Goal: Task Accomplishment & Management: Manage account settings

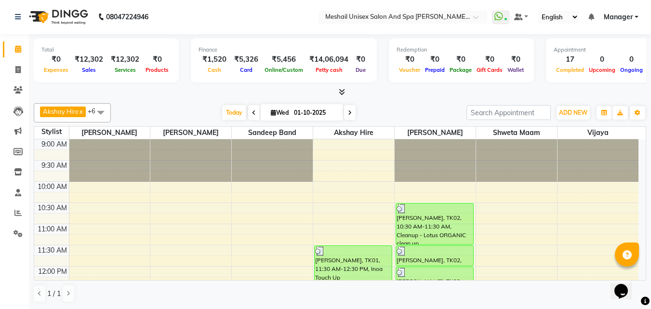
scroll to position [337, 0]
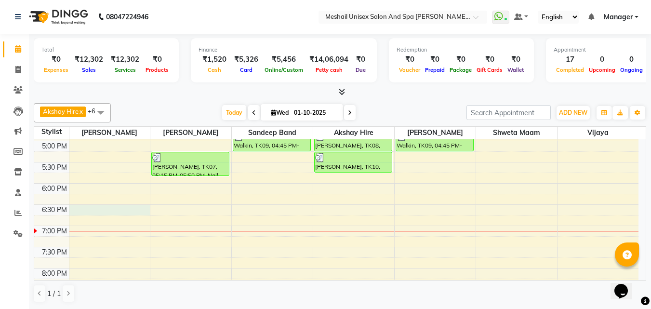
click at [92, 209] on div "9:00 AM 9:30 AM 10:00 AM 10:30 AM 11:00 AM 11:30 AM 12:00 PM 12:30 PM 1:00 PM 1…" at bounding box center [336, 77] width 604 height 551
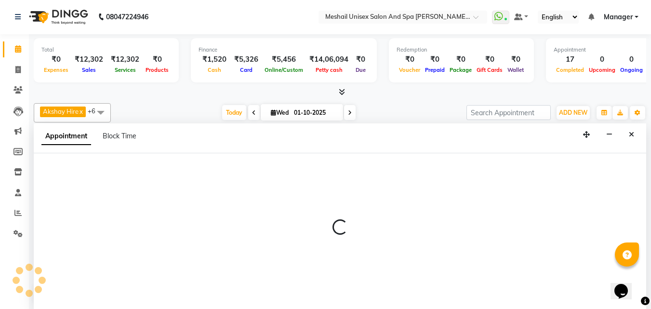
select select "52966"
select select "1110"
select select "tentative"
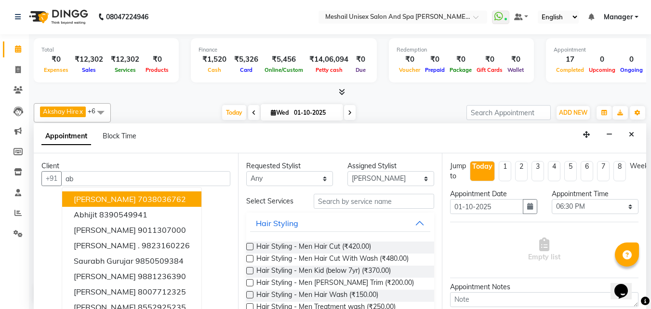
type input "a"
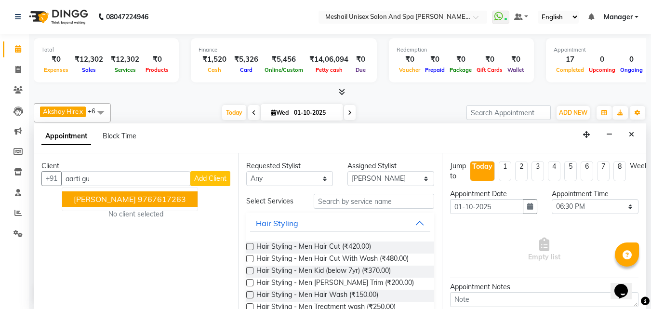
click at [138, 199] on ngb-highlight "9767617263" at bounding box center [162, 199] width 48 height 10
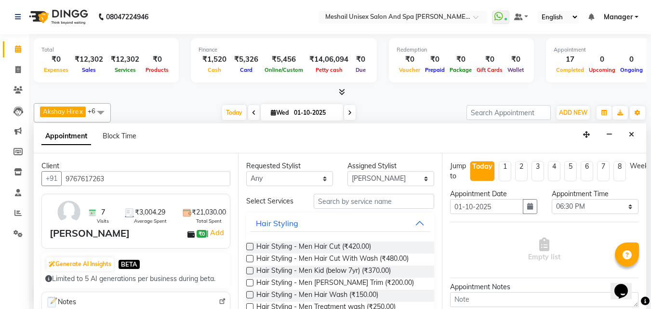
type input "9767617263"
click at [357, 197] on input "text" at bounding box center [374, 201] width 120 height 15
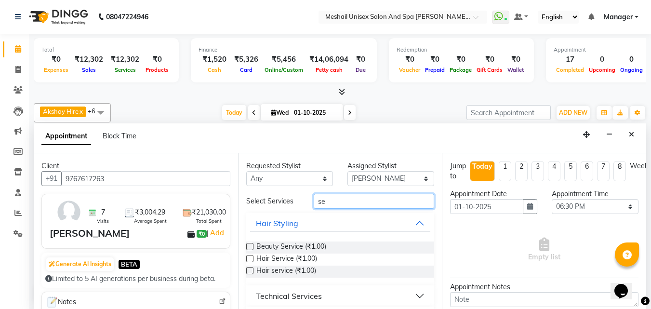
type input "s"
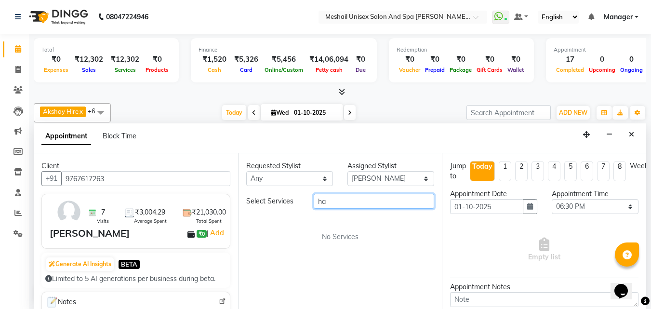
type input "h"
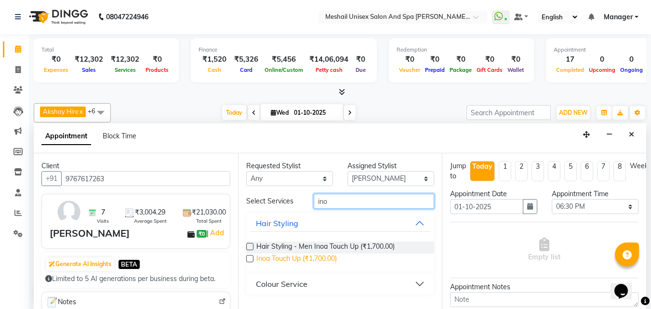
type input "ino"
click at [315, 259] on span "Inoa Touch Up (₹1,700.00)" at bounding box center [296, 260] width 80 height 12
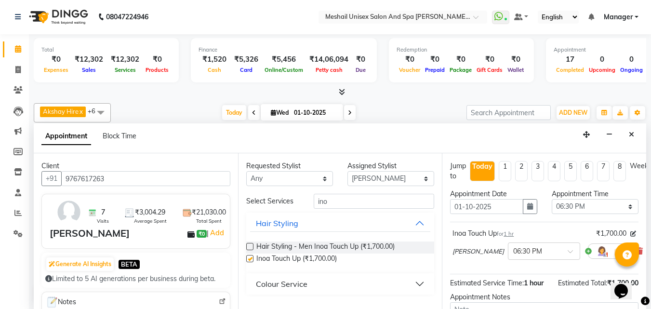
checkbox input "false"
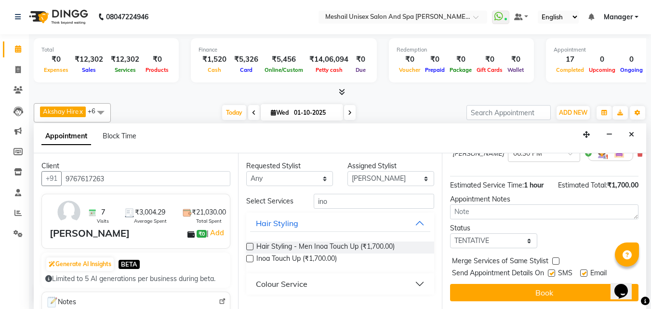
scroll to position [107, 0]
click at [552, 269] on label at bounding box center [551, 272] width 7 height 7
click at [552, 271] on input "checkbox" at bounding box center [551, 274] width 6 height 6
checkbox input "false"
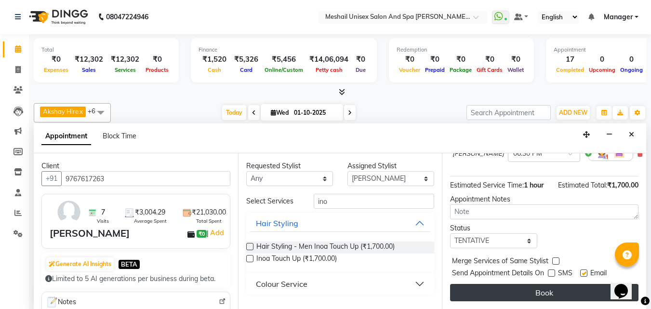
click at [519, 284] on button "Book" at bounding box center [544, 292] width 188 height 17
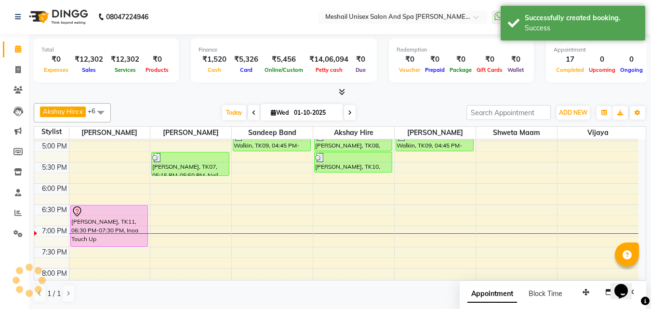
scroll to position [0, 0]
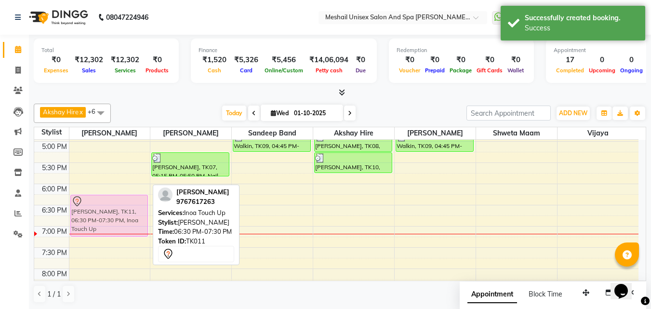
drag, startPoint x: 100, startPoint y: 213, endPoint x: 109, endPoint y: 201, distance: 14.5
click at [109, 201] on div "[PERSON_NAME], TK02, 12:45 PM-01:45 PM, Inoa Touch Up [PERSON_NAME], TK05, 03:0…" at bounding box center [109, 77] width 81 height 551
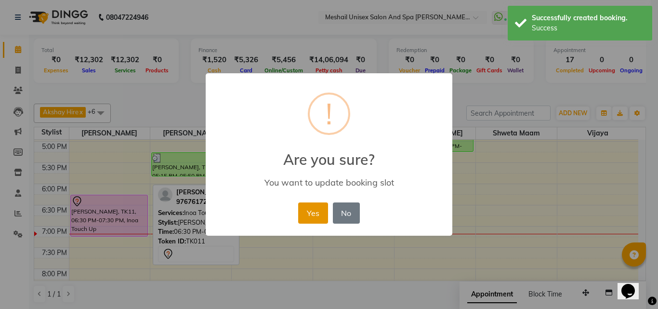
click at [302, 213] on button "Yes" at bounding box center [312, 212] width 29 height 21
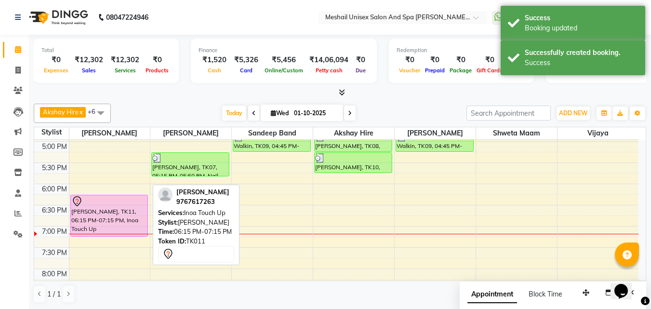
click at [128, 200] on div at bounding box center [109, 202] width 76 height 12
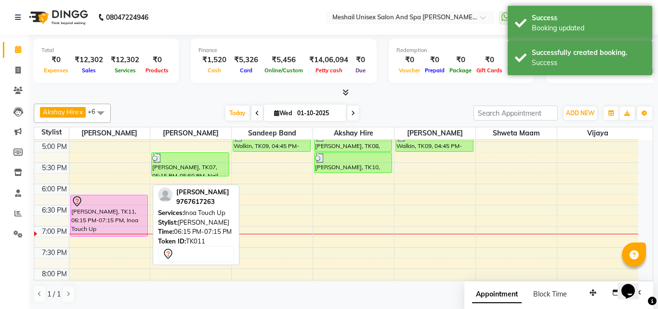
select select "7"
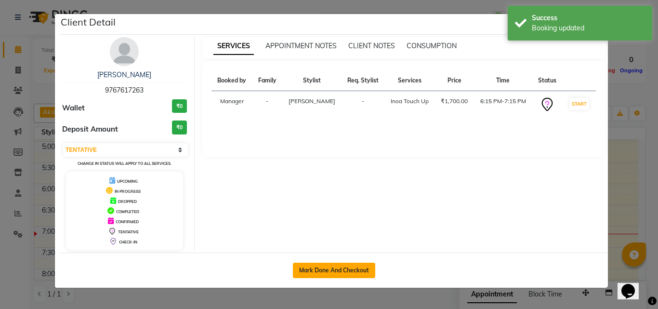
click at [317, 272] on button "Mark Done And Checkout" at bounding box center [334, 270] width 82 height 15
select select "service"
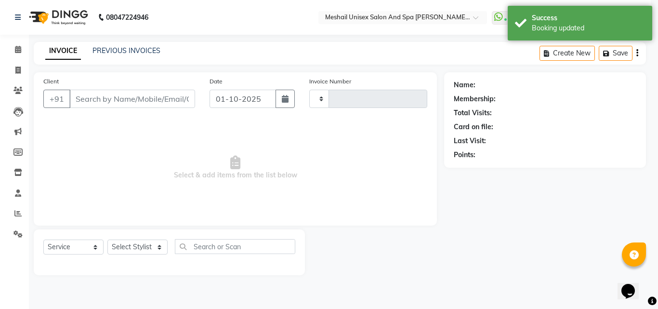
type input "2874"
select select "6713"
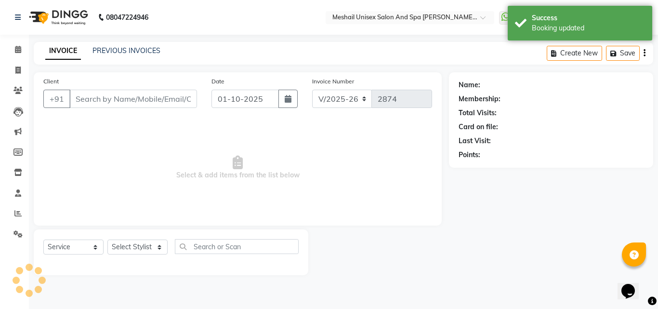
type input "9767617263"
select select "52966"
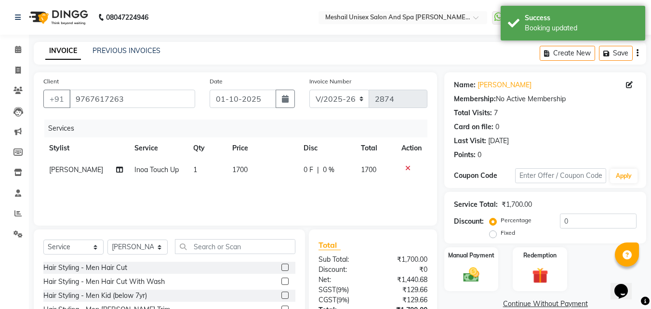
click at [253, 178] on td "1700" at bounding box center [262, 170] width 71 height 22
select select "52966"
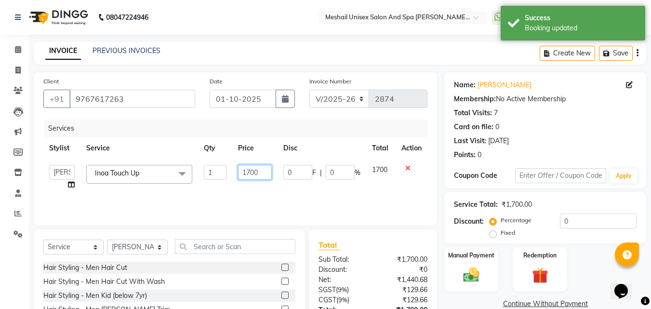
click at [253, 177] on input "1700" at bounding box center [254, 172] width 33 height 15
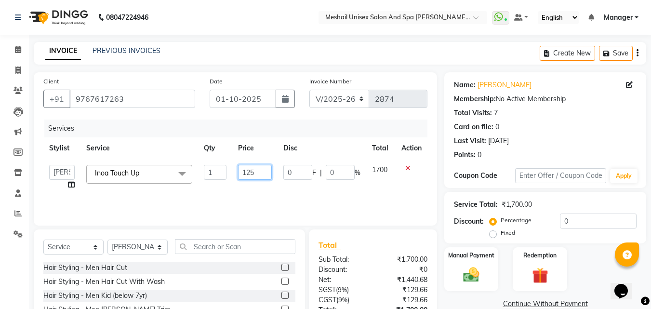
type input "1250"
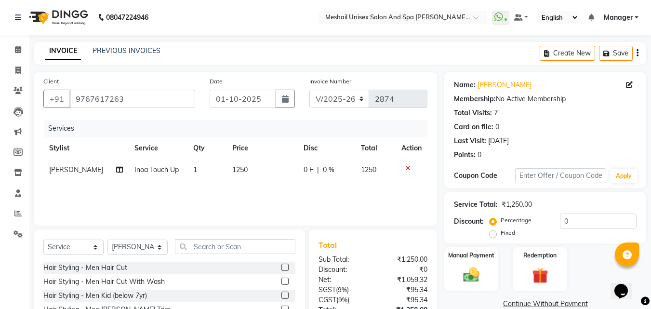
drag, startPoint x: 266, startPoint y: 190, endPoint x: 427, endPoint y: 194, distance: 161.0
click at [266, 190] on div "Services Stylist Service Qty Price Disc Total Action [PERSON_NAME] [PERSON_NAME…" at bounding box center [235, 168] width 384 height 96
click at [465, 265] on img at bounding box center [471, 274] width 27 height 19
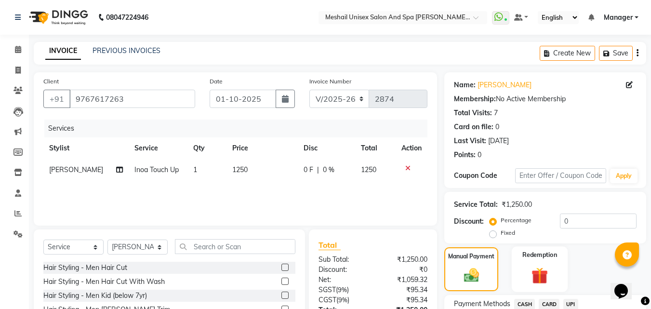
scroll to position [77, 0]
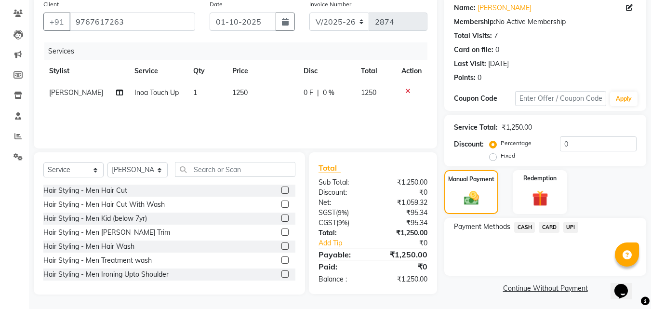
click at [564, 226] on span "UPI" at bounding box center [570, 227] width 15 height 11
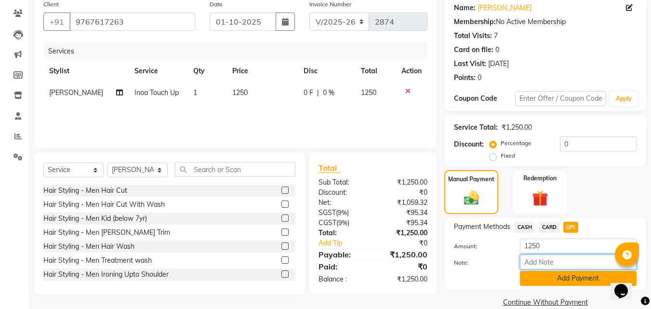
drag, startPoint x: 571, startPoint y: 269, endPoint x: 568, endPoint y: 274, distance: 5.4
click at [571, 270] on div "Note:" at bounding box center [545, 262] width 197 height 16
click at [567, 277] on button "Add Payment" at bounding box center [578, 278] width 117 height 15
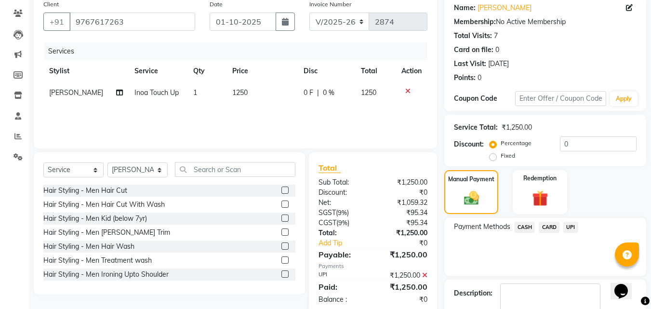
scroll to position [133, 0]
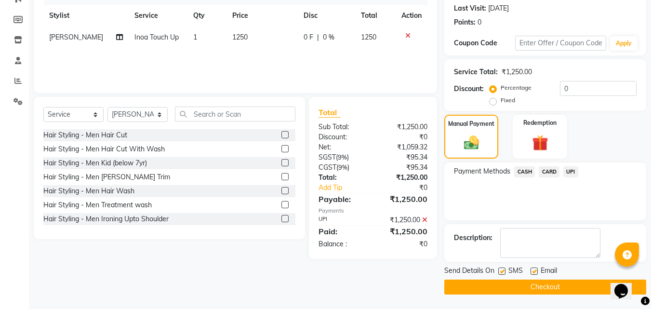
click at [504, 269] on label at bounding box center [501, 270] width 7 height 7
click at [504, 269] on input "checkbox" at bounding box center [501, 271] width 6 height 6
checkbox input "false"
click at [498, 288] on button "Checkout" at bounding box center [545, 287] width 202 height 15
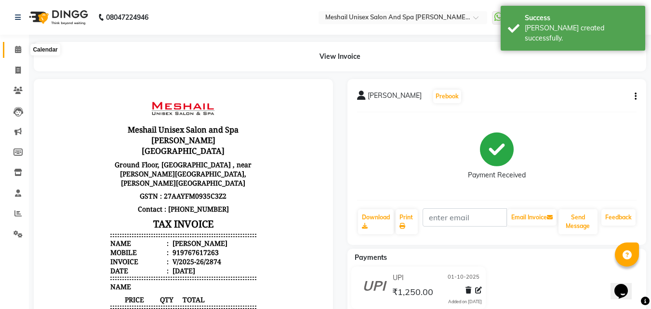
click at [19, 52] on icon at bounding box center [18, 49] width 6 height 7
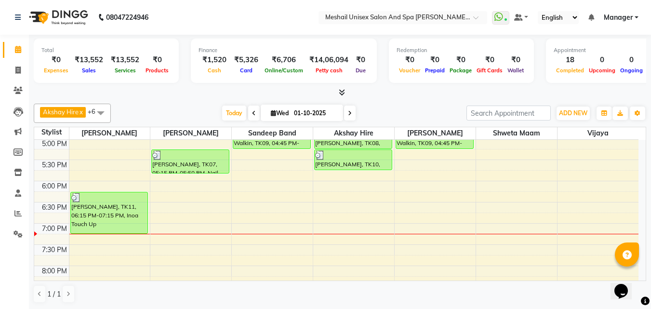
scroll to position [295, 0]
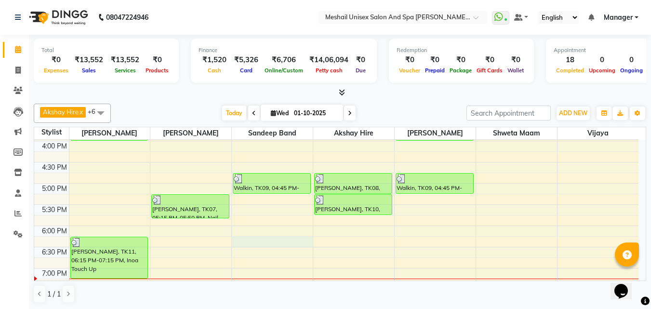
click at [259, 240] on div "9:00 AM 9:30 AM 10:00 AM 10:30 AM 11:00 AM 11:30 AM 12:00 PM 12:30 PM 1:00 PM 1…" at bounding box center [336, 119] width 604 height 551
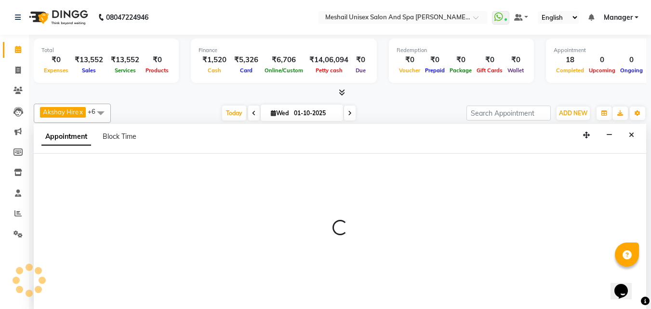
scroll to position [0, 0]
select select "52968"
select select "tentative"
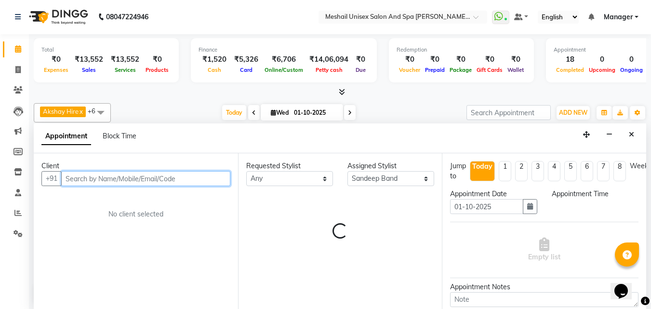
select select "1095"
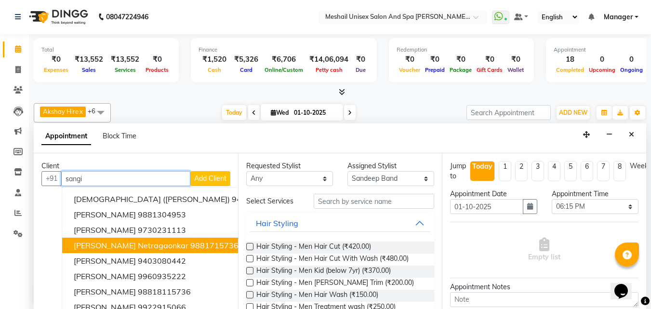
click at [134, 249] on span "[PERSON_NAME] Netragaonkar" at bounding box center [131, 245] width 115 height 10
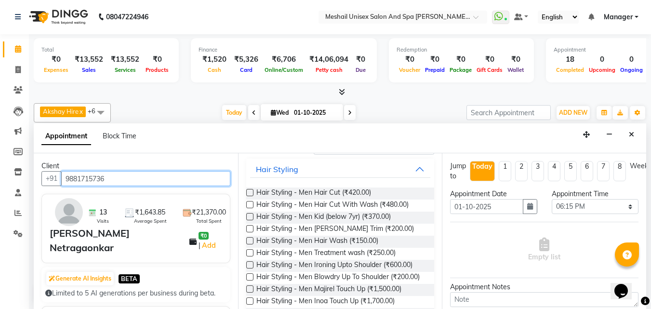
scroll to position [0, 0]
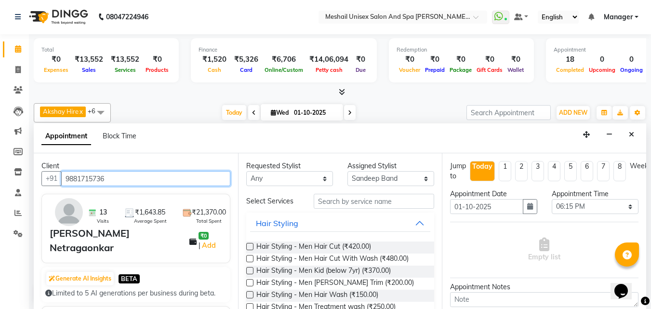
type input "9881715736"
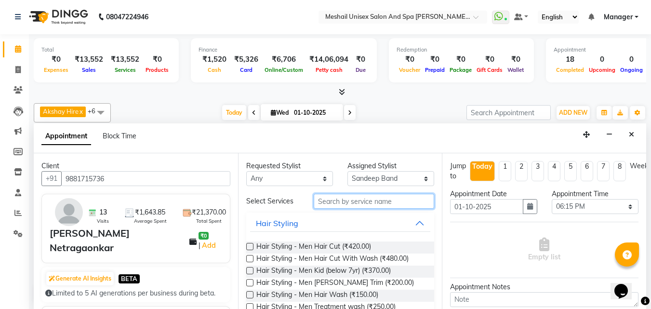
click at [342, 203] on input "text" at bounding box center [374, 201] width 120 height 15
type input "h"
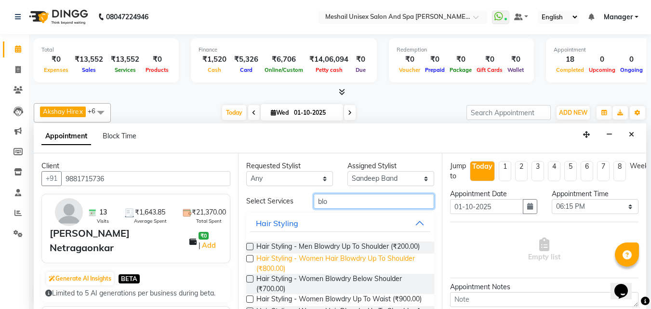
scroll to position [48, 0]
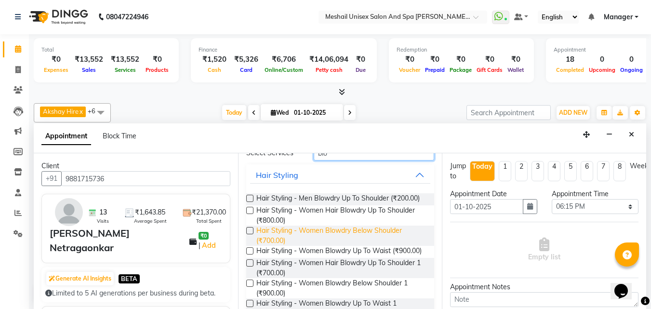
type input "blo"
click at [284, 243] on span "Hair Styling - Women Blowdry Below Shoulder (₹700.00)" at bounding box center [341, 236] width 171 height 20
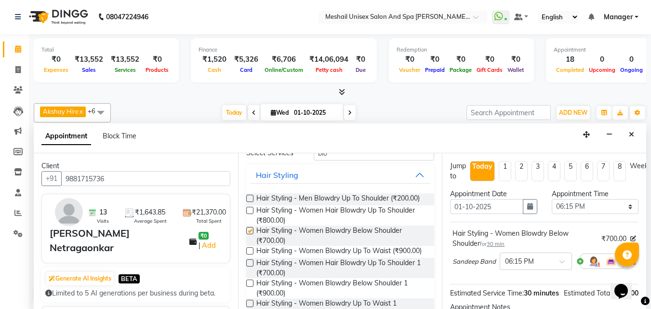
checkbox input "false"
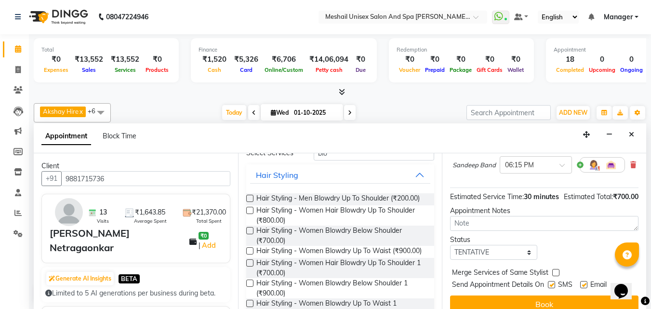
scroll to position [127, 0]
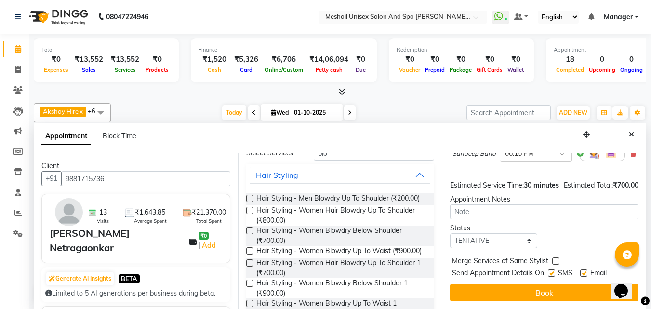
click at [552, 269] on label at bounding box center [551, 272] width 7 height 7
click at [552, 271] on input "checkbox" at bounding box center [551, 274] width 6 height 6
checkbox input "false"
click at [584, 269] on label at bounding box center [583, 272] width 7 height 7
click at [584, 271] on input "checkbox" at bounding box center [583, 274] width 6 height 6
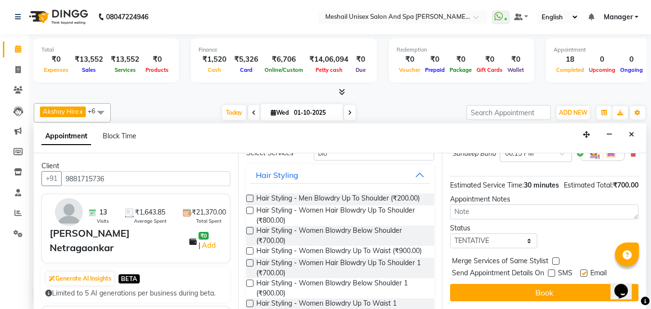
checkbox input "false"
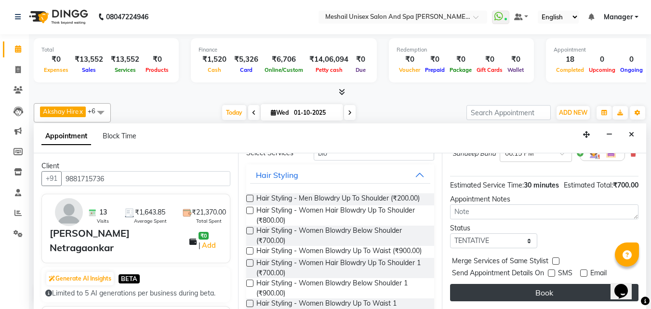
click at [563, 284] on button "Book" at bounding box center [544, 292] width 188 height 17
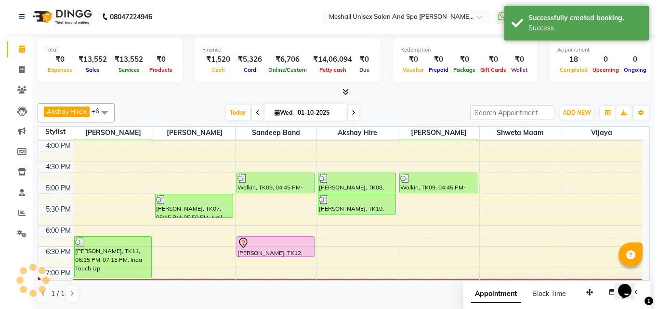
scroll to position [0, 0]
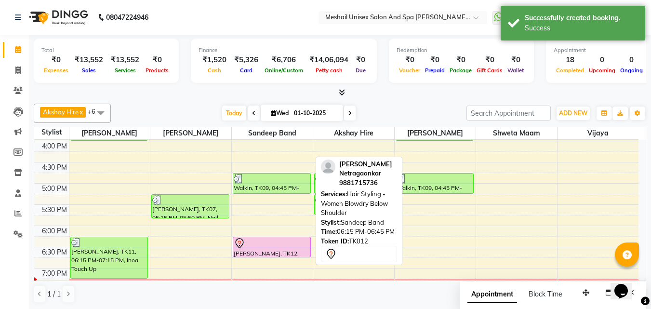
click at [280, 247] on div at bounding box center [272, 244] width 76 height 12
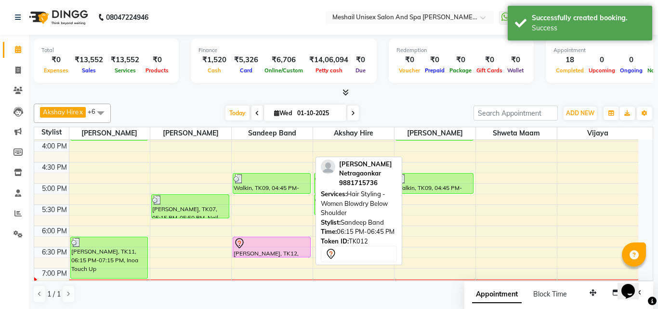
select select "7"
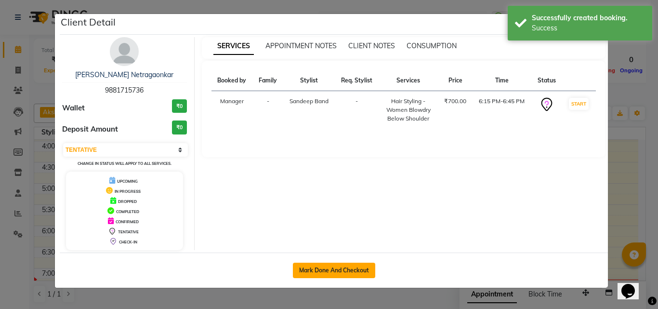
click at [308, 271] on button "Mark Done And Checkout" at bounding box center [334, 270] width 82 height 15
select select "service"
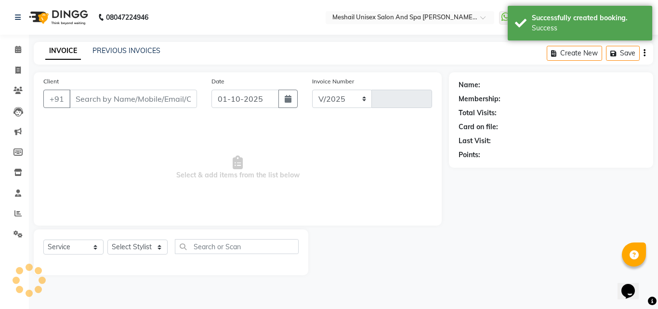
select select "6713"
type input "2875"
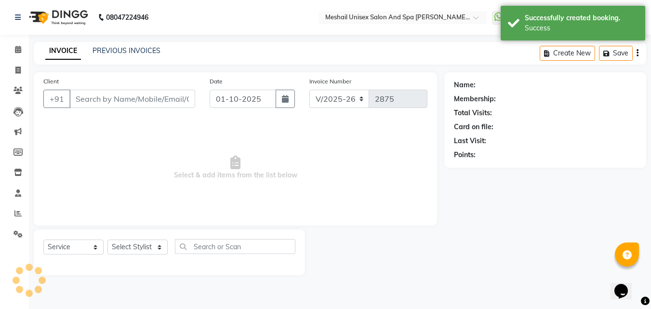
type input "9881715736"
select select "52968"
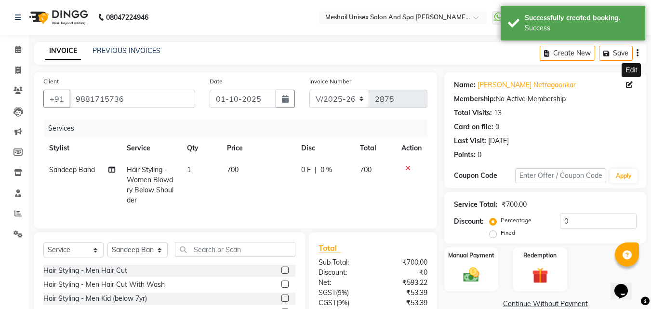
click at [631, 86] on icon at bounding box center [629, 84] width 7 height 7
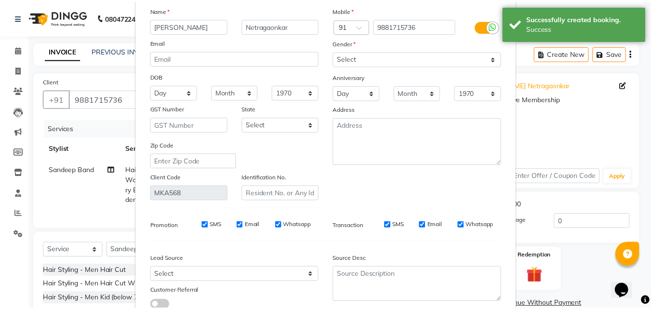
scroll to position [119, 0]
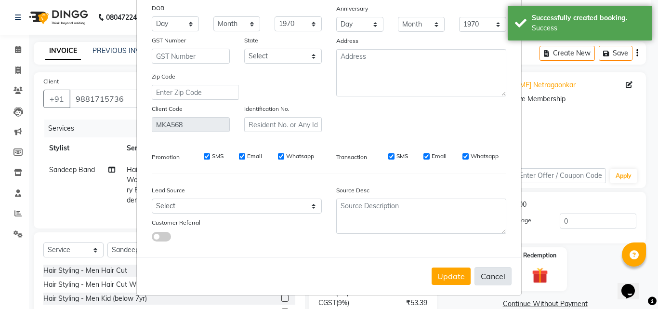
click at [492, 281] on button "Cancel" at bounding box center [493, 276] width 37 height 18
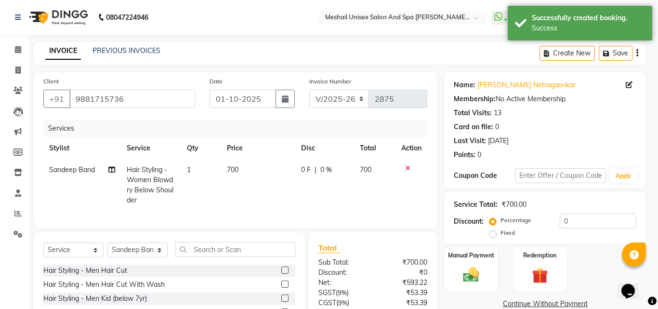
select select
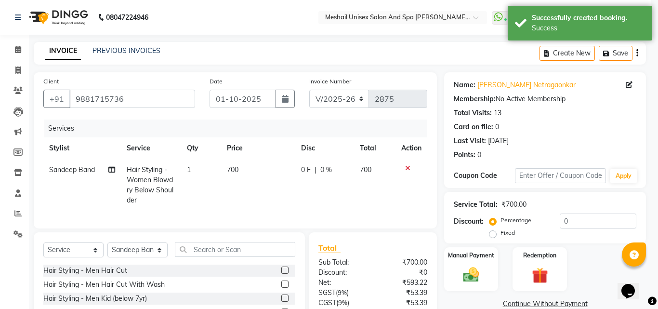
select select
checkbox input "false"
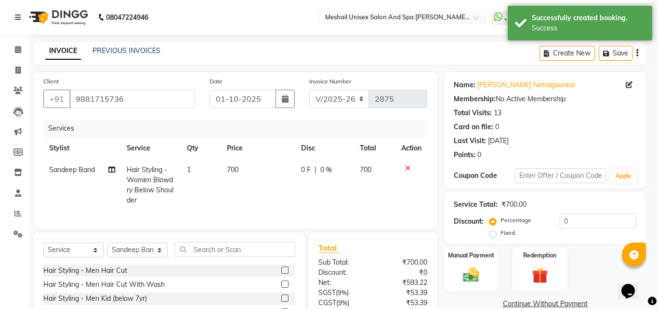
checkbox input "false"
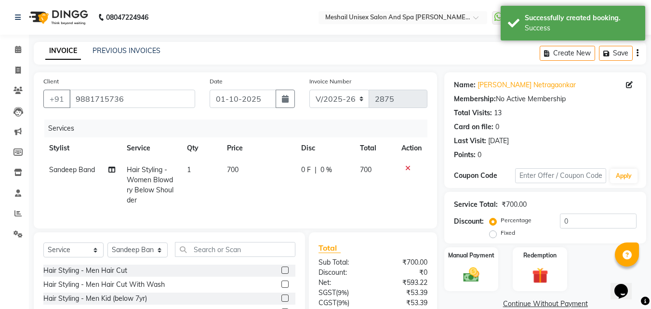
click at [254, 172] on td "700" at bounding box center [258, 185] width 74 height 52
select select "52968"
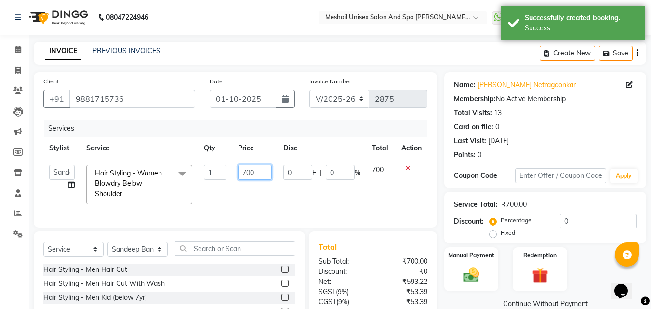
click at [254, 172] on input "700" at bounding box center [254, 172] width 33 height 15
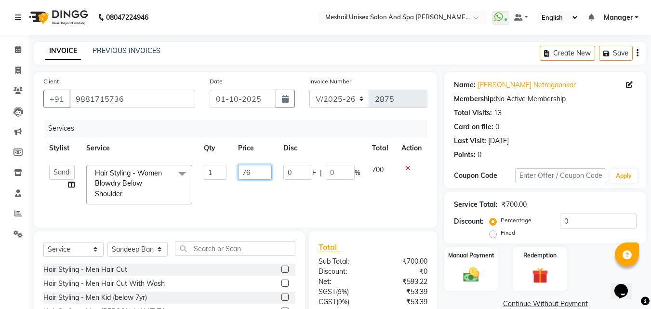
type input "760"
click at [275, 182] on td "760" at bounding box center [254, 184] width 45 height 51
select select "52968"
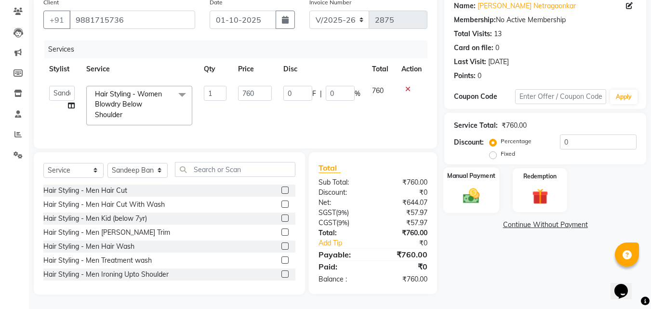
click at [457, 178] on div "Manual Payment" at bounding box center [471, 190] width 56 height 46
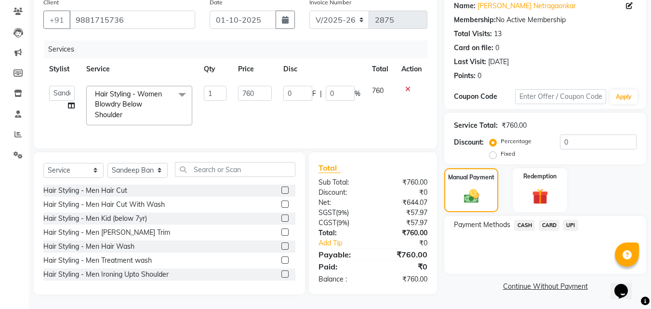
click at [573, 220] on span "UPI" at bounding box center [570, 225] width 15 height 11
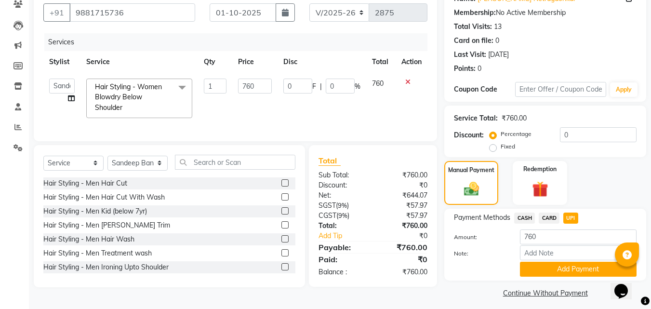
scroll to position [92, 0]
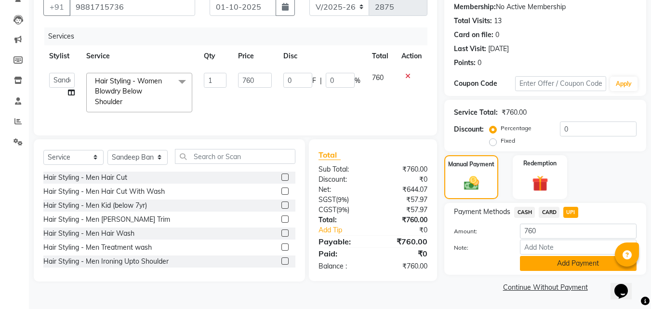
click at [552, 260] on button "Add Payment" at bounding box center [578, 263] width 117 height 15
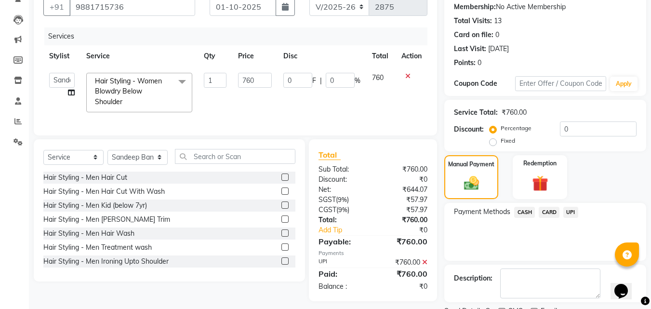
scroll to position [133, 0]
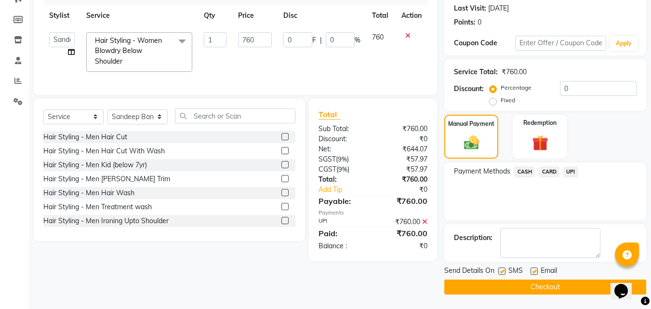
click at [503, 269] on label at bounding box center [501, 270] width 7 height 7
click at [503, 269] on input "checkbox" at bounding box center [501, 271] width 6 height 6
checkbox input "false"
click at [521, 285] on button "Checkout" at bounding box center [545, 287] width 202 height 15
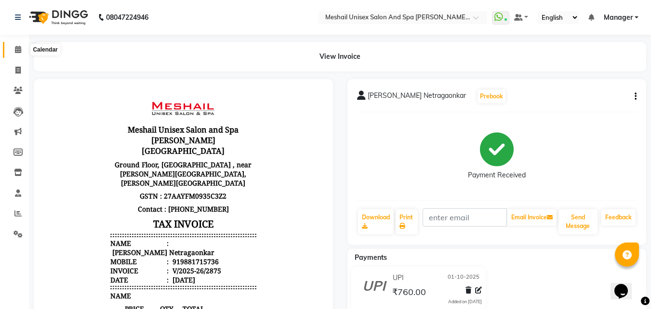
click at [13, 46] on span at bounding box center [18, 49] width 17 height 11
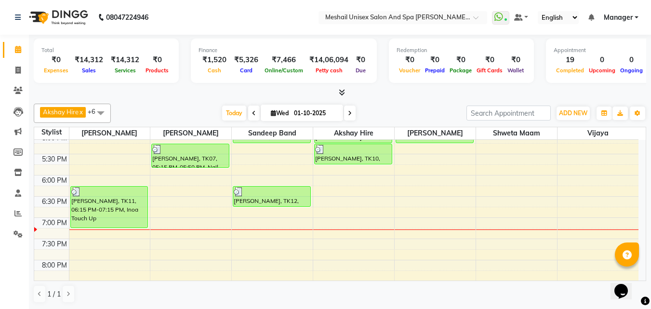
scroll to position [410, 0]
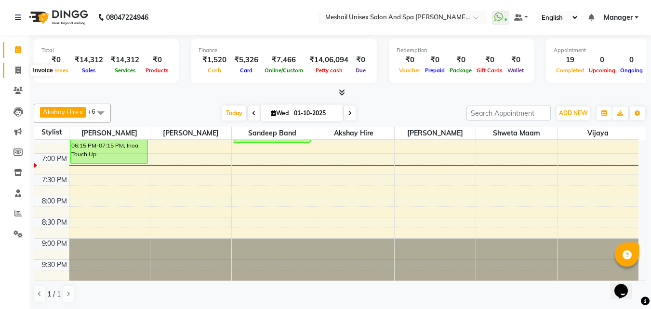
click at [19, 70] on icon at bounding box center [17, 70] width 5 height 7
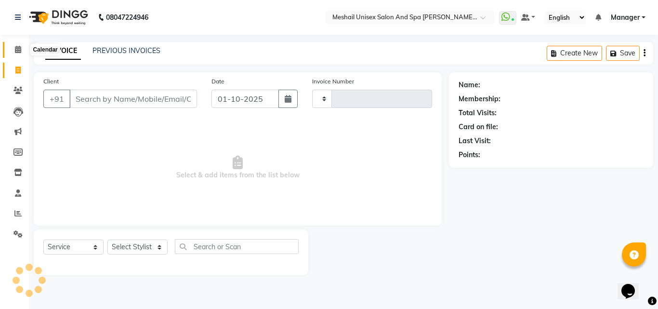
click at [16, 45] on span at bounding box center [18, 49] width 17 height 11
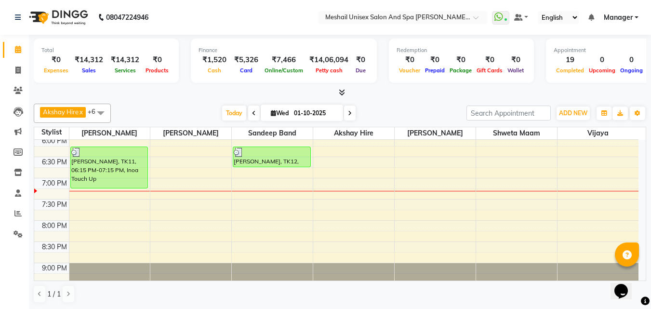
scroll to position [362, 0]
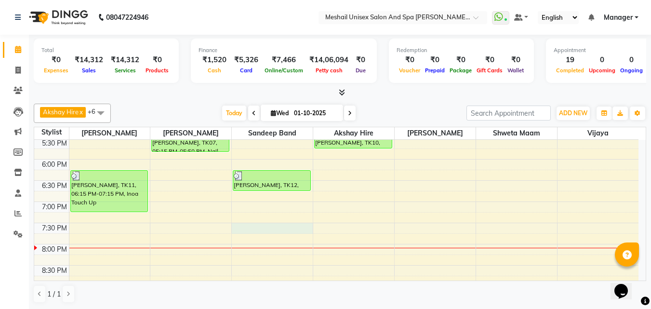
click at [256, 232] on div "9:00 AM 9:30 AM 10:00 AM 10:30 AM 11:00 AM 11:30 AM 12:00 PM 12:30 PM 1:00 PM 1…" at bounding box center [336, 53] width 604 height 551
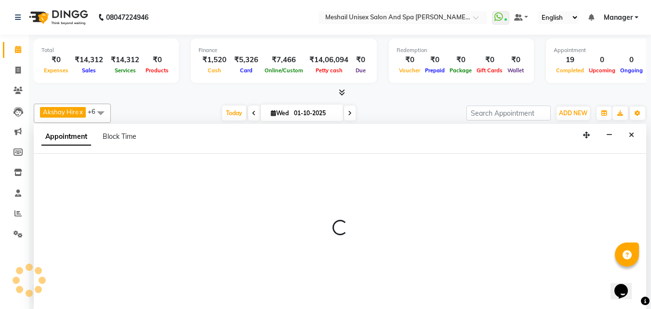
scroll to position [0, 0]
select select "52968"
select select "1170"
select select "tentative"
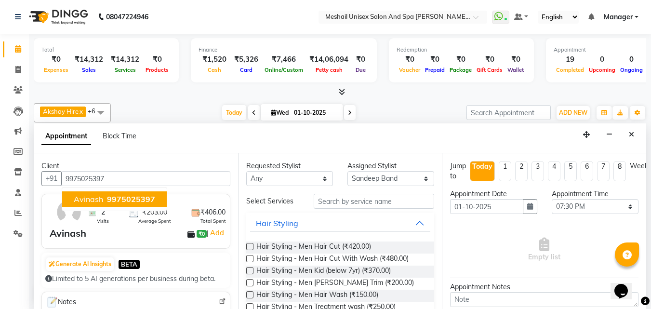
click at [136, 193] on button "Avinash 9975025397" at bounding box center [114, 198] width 105 height 15
type input "9975025397"
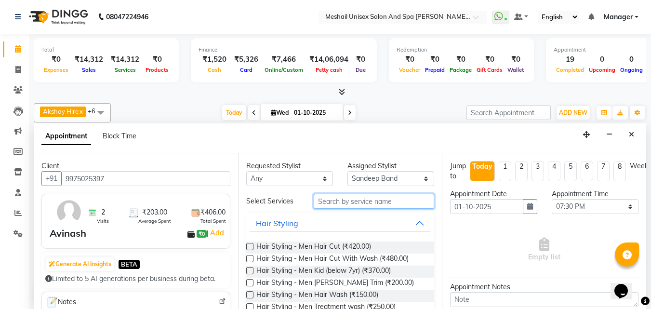
click at [360, 202] on input "text" at bounding box center [374, 201] width 120 height 15
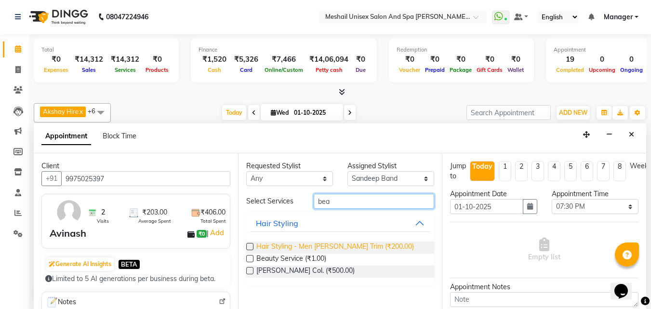
type input "bea"
click at [313, 249] on span "Hair Styling - Men [PERSON_NAME] Trim (₹200.00)" at bounding box center [335, 247] width 158 height 12
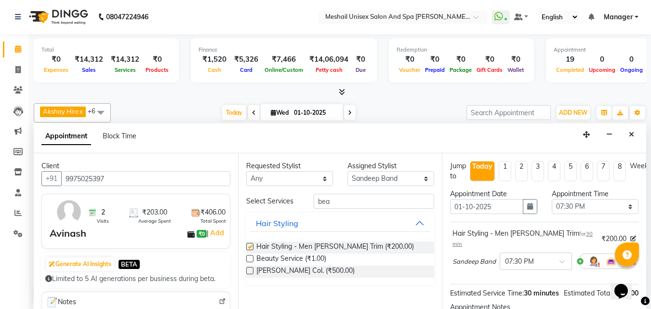
checkbox input "false"
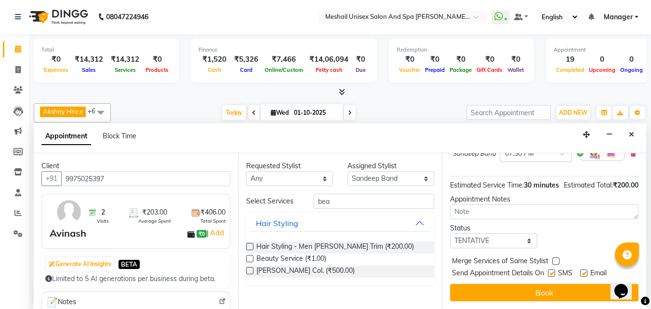
click at [550, 269] on label at bounding box center [551, 272] width 7 height 7
click at [550, 271] on input "checkbox" at bounding box center [551, 274] width 6 height 6
checkbox input "false"
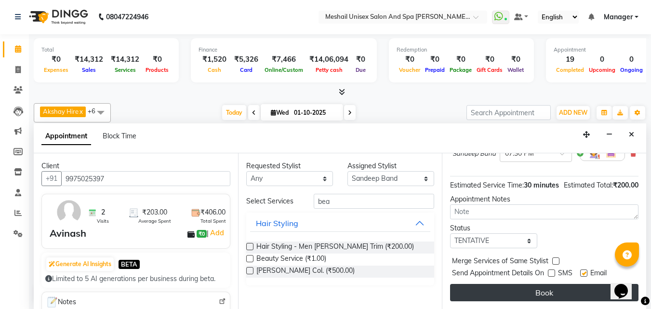
click at [545, 284] on button "Book" at bounding box center [544, 292] width 188 height 17
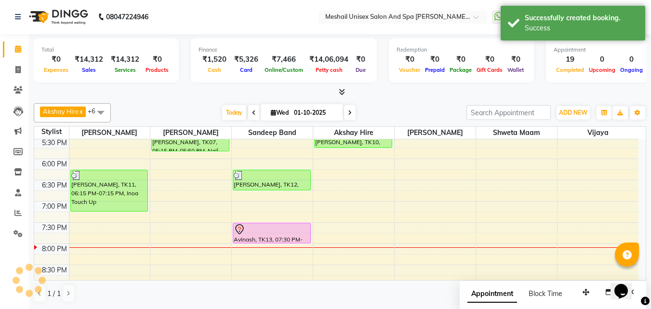
scroll to position [0, 0]
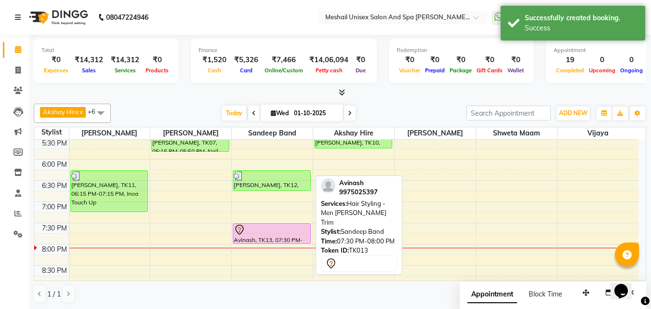
click at [264, 231] on div at bounding box center [272, 230] width 76 height 12
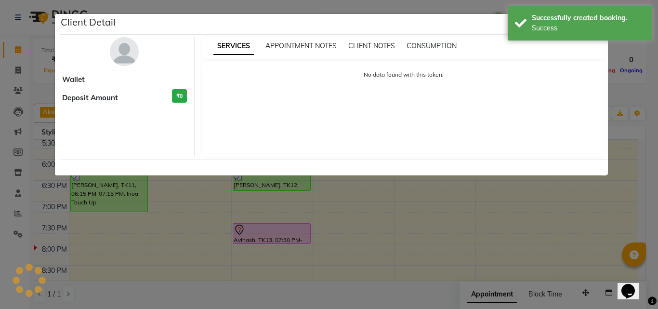
select select "7"
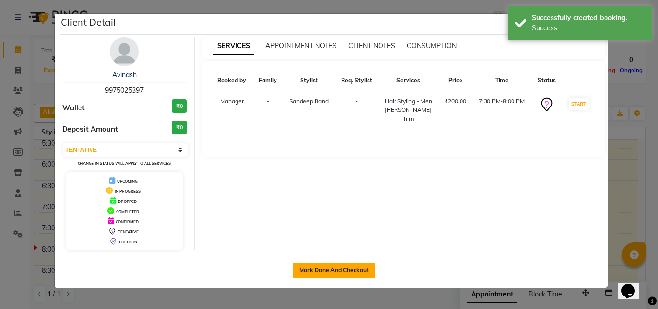
click at [321, 270] on button "Mark Done And Checkout" at bounding box center [334, 270] width 82 height 15
select select "service"
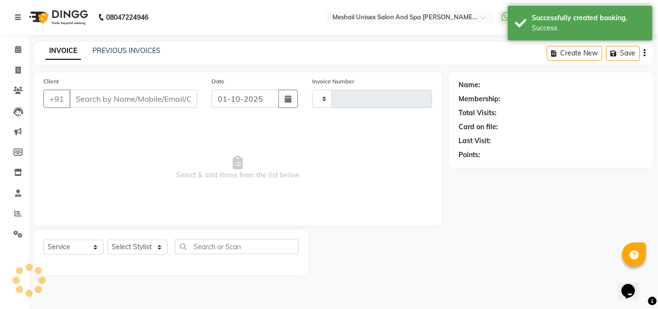
type input "2876"
select select "6713"
type input "9975025397"
select select "52968"
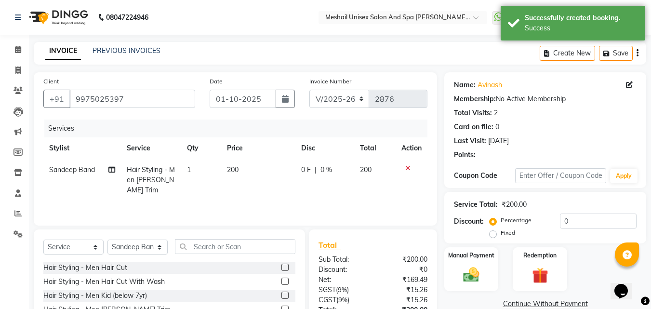
click at [243, 171] on td "200" at bounding box center [258, 180] width 74 height 42
select select "52968"
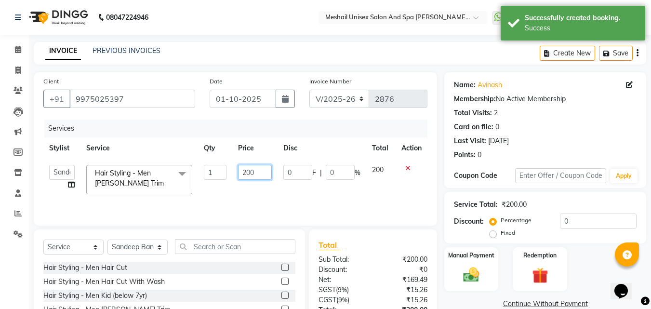
click at [243, 171] on input "200" at bounding box center [254, 172] width 33 height 15
type input "100"
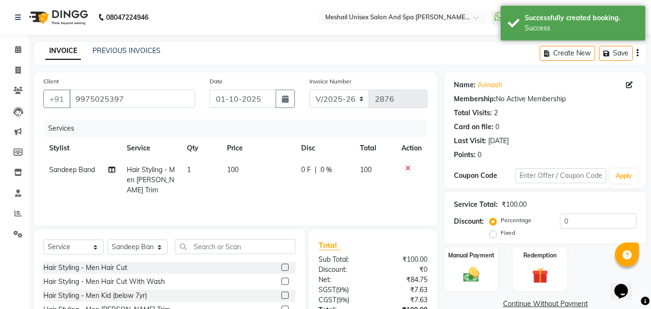
click at [272, 193] on td "100" at bounding box center [258, 180] width 74 height 42
select select "52968"
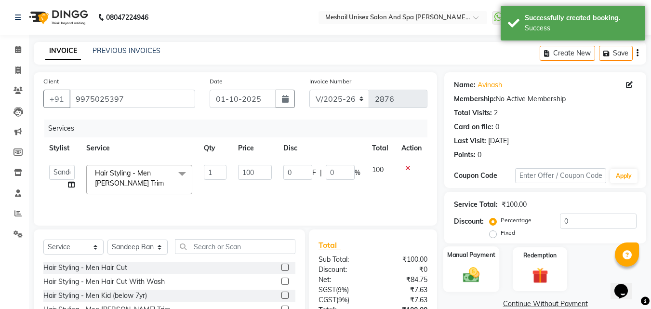
click at [481, 246] on div "Manual Payment" at bounding box center [471, 269] width 56 height 46
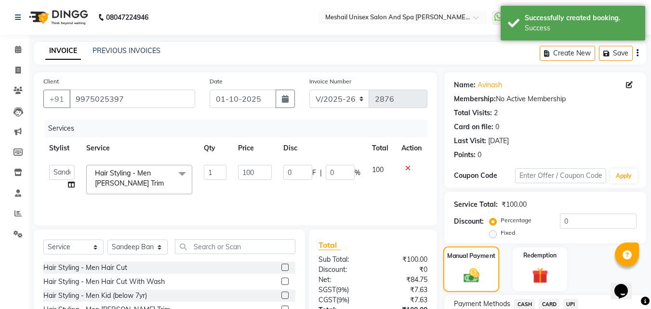
scroll to position [77, 0]
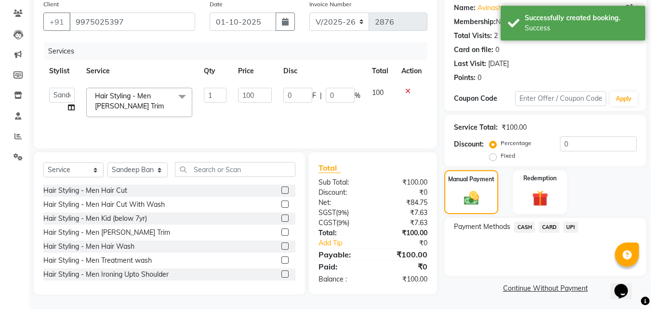
click at [520, 225] on span "CASH" at bounding box center [524, 227] width 21 height 11
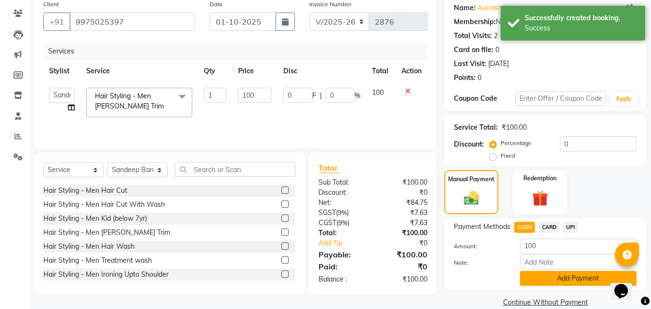
click at [534, 273] on button "Add Payment" at bounding box center [578, 278] width 117 height 15
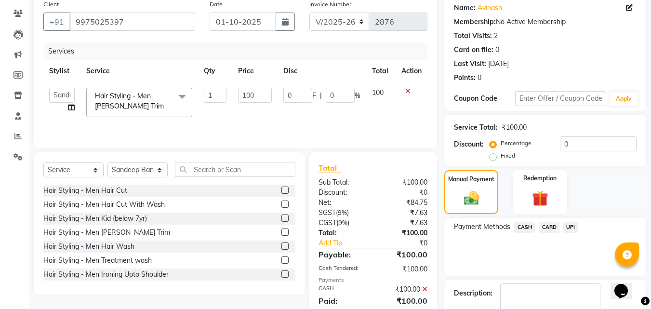
scroll to position [133, 0]
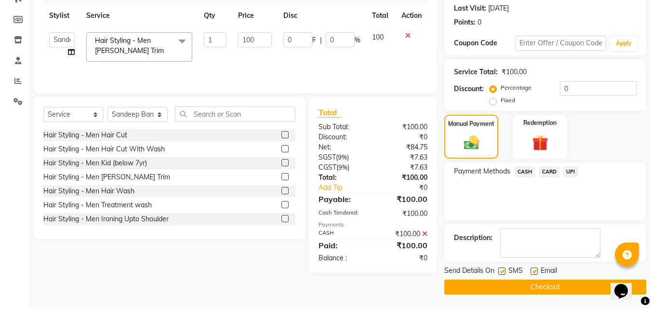
click at [505, 270] on label at bounding box center [501, 270] width 7 height 7
click at [505, 270] on input "checkbox" at bounding box center [501, 271] width 6 height 6
checkbox input "false"
click at [502, 284] on button "Checkout" at bounding box center [545, 287] width 202 height 15
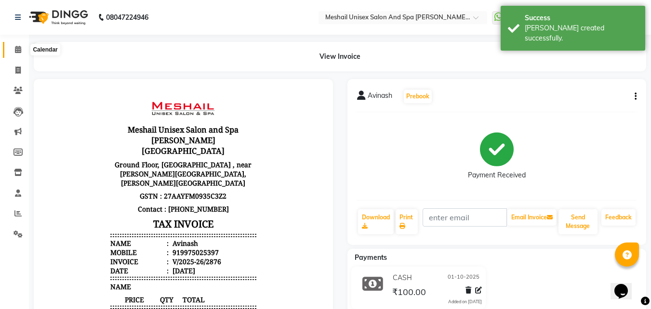
click at [17, 47] on icon at bounding box center [18, 49] width 6 height 7
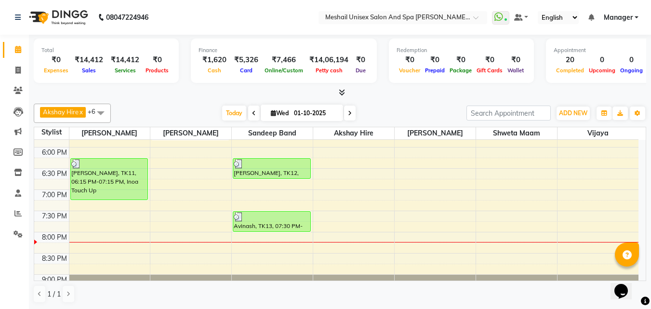
scroll to position [410, 0]
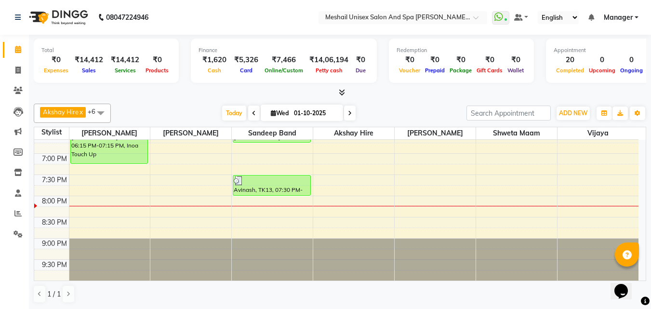
click at [340, 192] on div "9:00 AM 9:30 AM 10:00 AM 10:30 AM 11:00 AM 11:30 AM 12:00 PM 12:30 PM 1:00 PM 1…" at bounding box center [336, 5] width 604 height 551
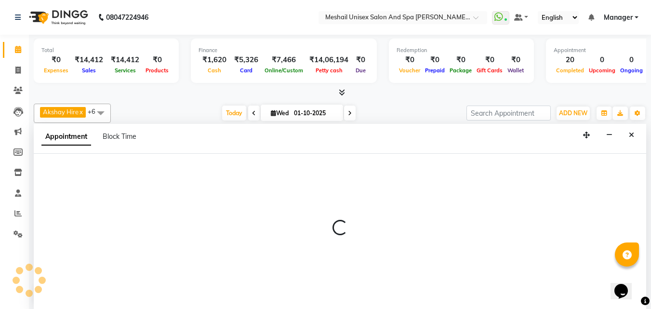
scroll to position [0, 0]
select select "52969"
select select "1185"
select select "tentative"
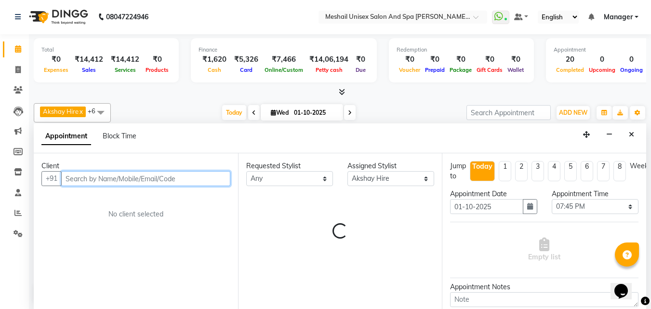
type input "w"
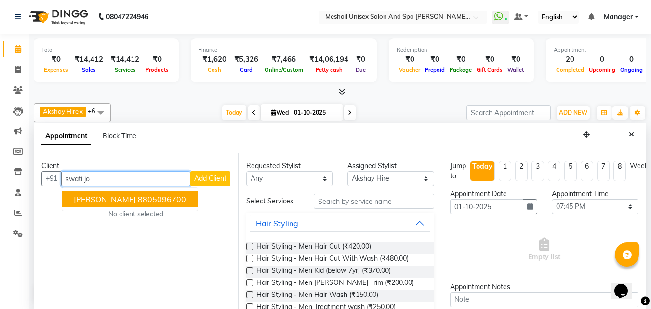
click at [158, 193] on button "[PERSON_NAME] 8805096700" at bounding box center [129, 198] width 135 height 15
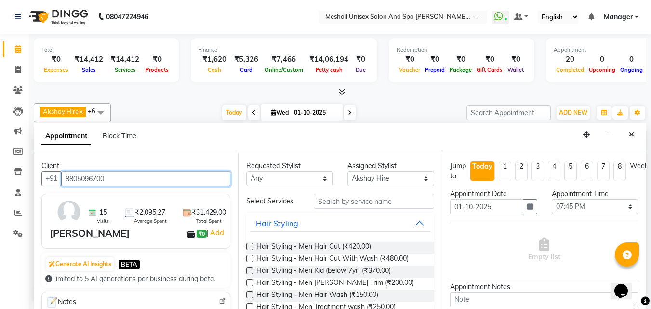
type input "8805096700"
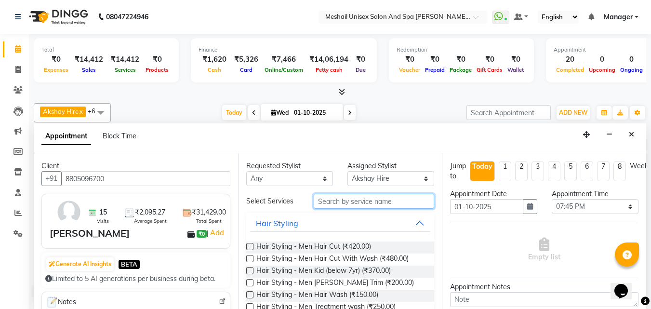
click at [364, 200] on input "text" at bounding box center [374, 201] width 120 height 15
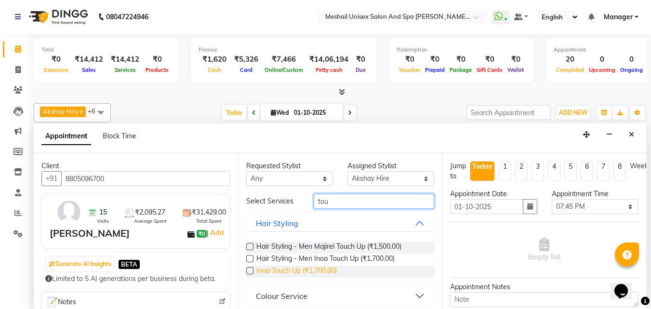
type input "tou"
click at [310, 268] on span "Inoa Touch Up (₹1,700.00)" at bounding box center [296, 272] width 80 height 12
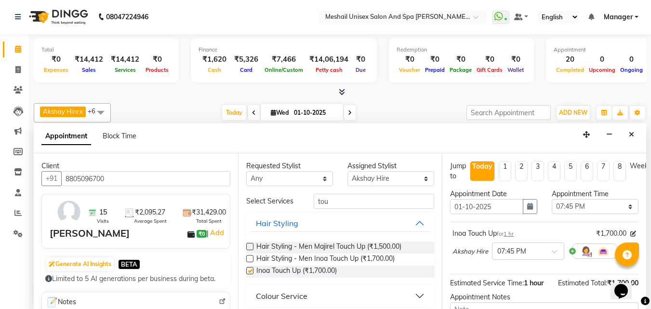
checkbox input "false"
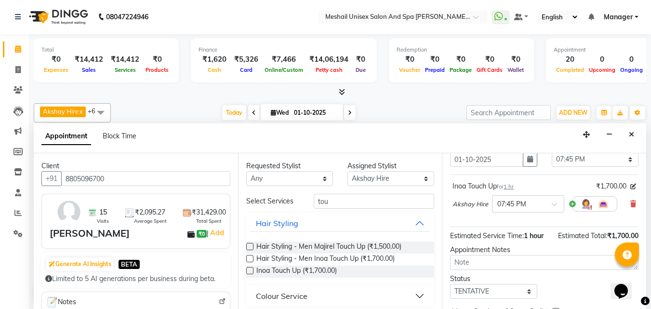
scroll to position [105, 0]
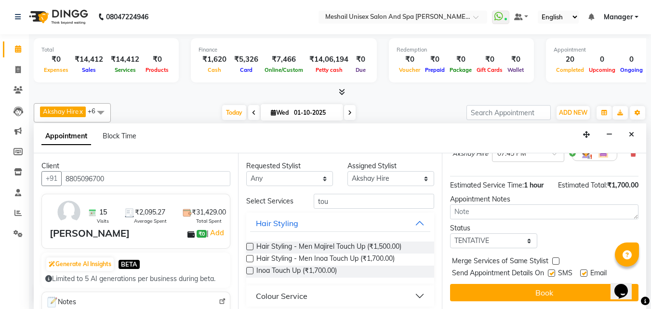
click at [549, 269] on label at bounding box center [551, 272] width 7 height 7
click at [549, 271] on input "checkbox" at bounding box center [551, 274] width 6 height 6
checkbox input "false"
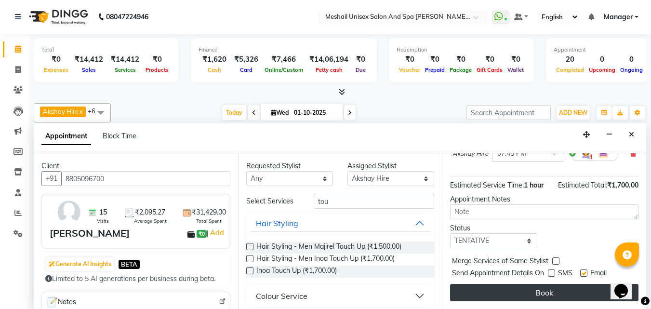
click at [536, 284] on button "Book" at bounding box center [544, 292] width 188 height 17
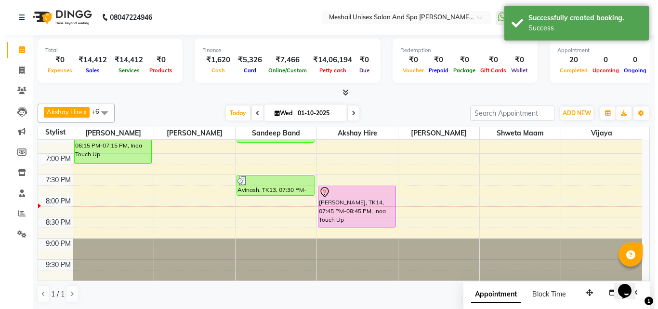
scroll to position [0, 0]
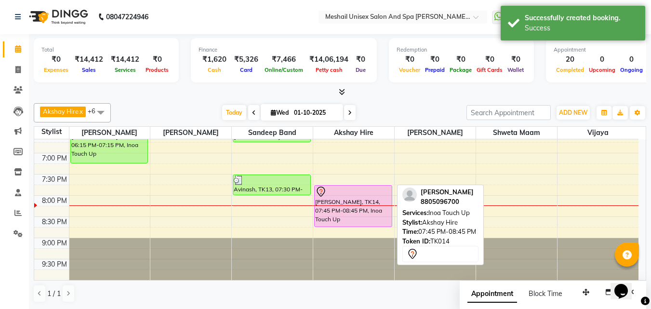
click at [361, 194] on div at bounding box center [353, 192] width 76 height 12
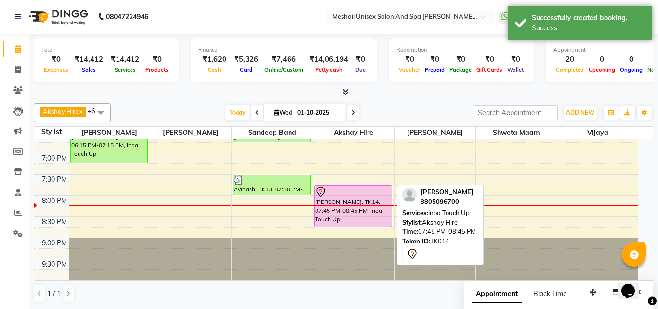
select select "7"
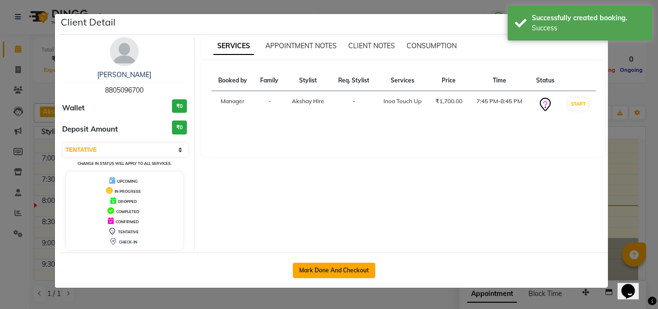
click at [366, 268] on button "Mark Done And Checkout" at bounding box center [334, 270] width 82 height 15
select select "service"
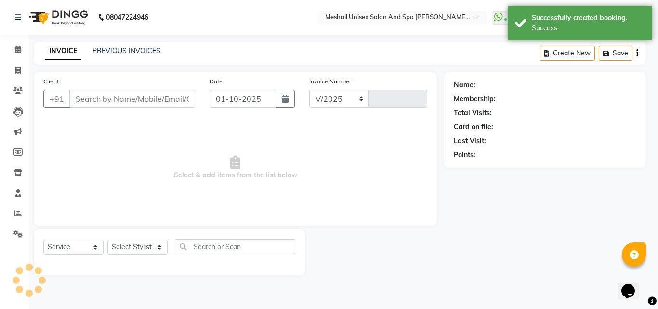
select select "6713"
type input "2877"
type input "8805096700"
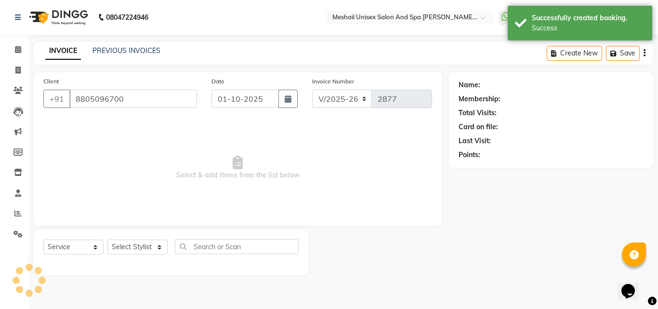
select select "52969"
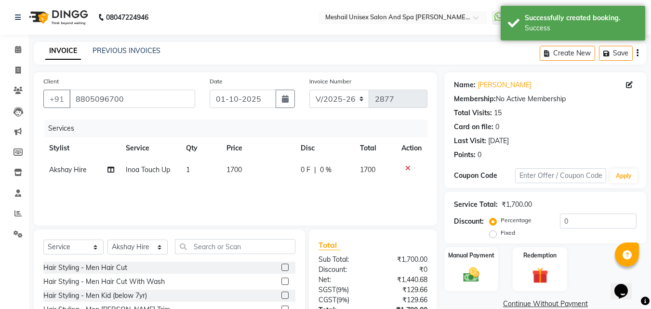
scroll to position [77, 0]
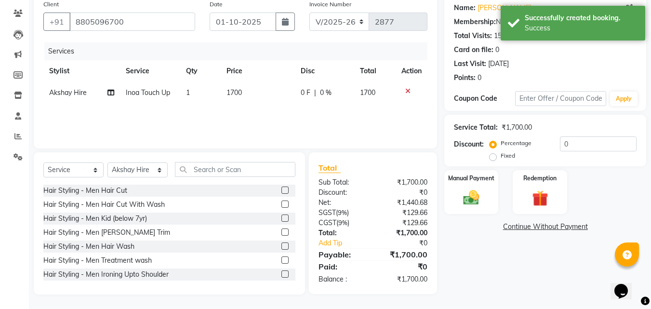
click at [499, 195] on div "Manual Payment Redemption" at bounding box center [545, 192] width 216 height 44
click at [482, 194] on img at bounding box center [471, 197] width 27 height 19
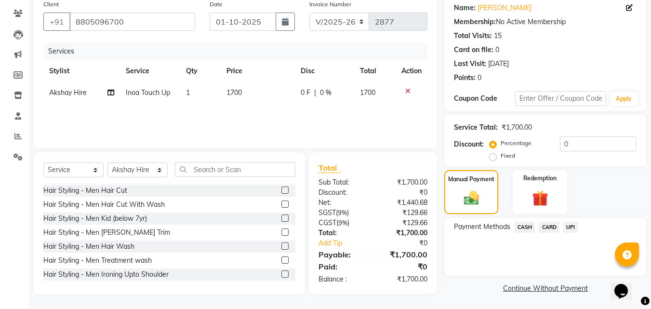
click at [574, 228] on span "UPI" at bounding box center [570, 227] width 15 height 11
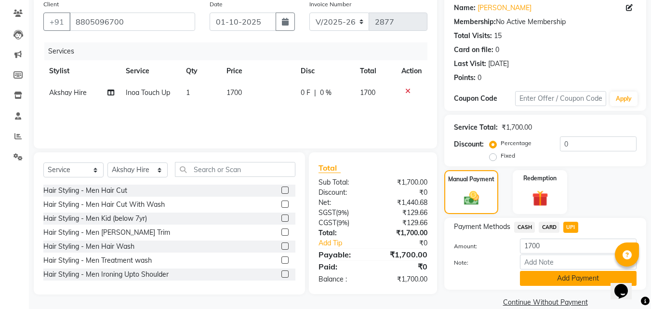
click at [563, 282] on button "Add Payment" at bounding box center [578, 278] width 117 height 15
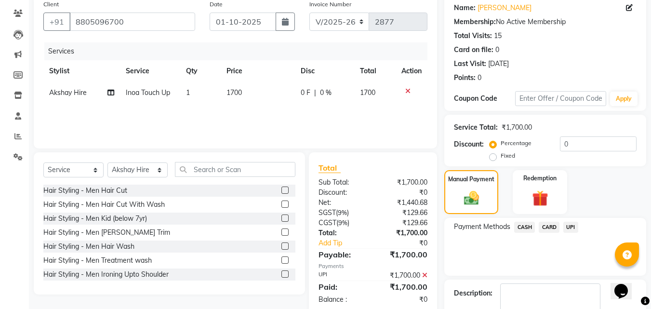
scroll to position [133, 0]
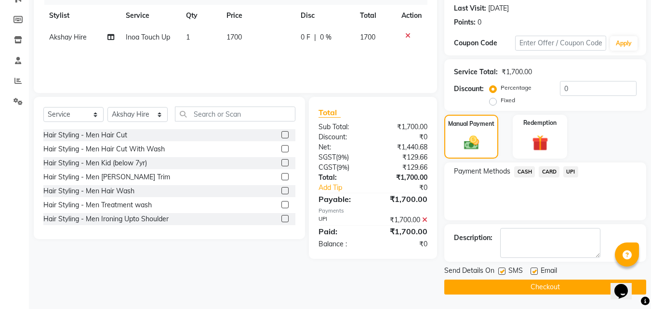
click at [504, 272] on label at bounding box center [501, 270] width 7 height 7
click at [504, 272] on input "checkbox" at bounding box center [501, 271] width 6 height 6
checkbox input "false"
click at [501, 293] on button "Checkout" at bounding box center [545, 287] width 202 height 15
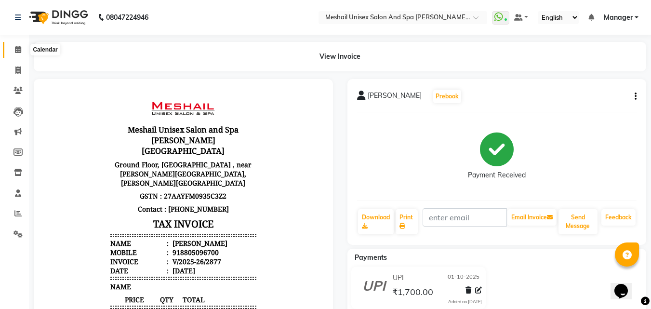
click at [22, 50] on span at bounding box center [18, 49] width 17 height 11
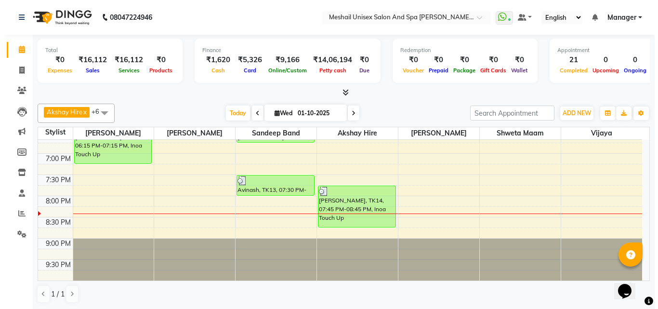
scroll to position [0, 0]
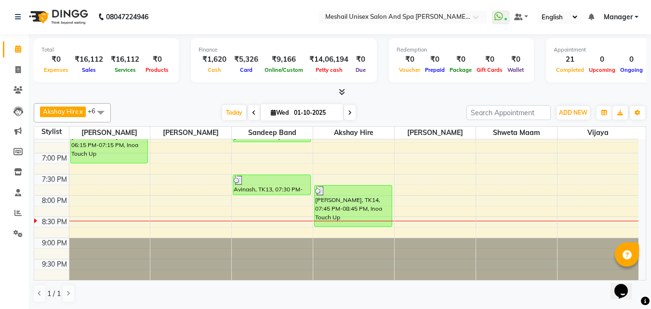
click at [257, 206] on div "9:00 AM 9:30 AM 10:00 AM 10:30 AM 11:00 AM 11:30 AM 12:00 PM 12:30 PM 1:00 PM 1…" at bounding box center [336, 4] width 604 height 551
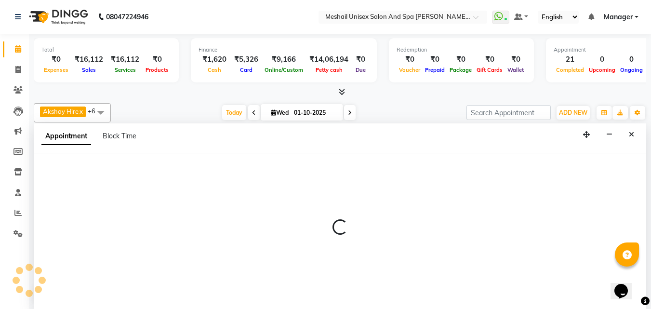
select select "52968"
select select "tentative"
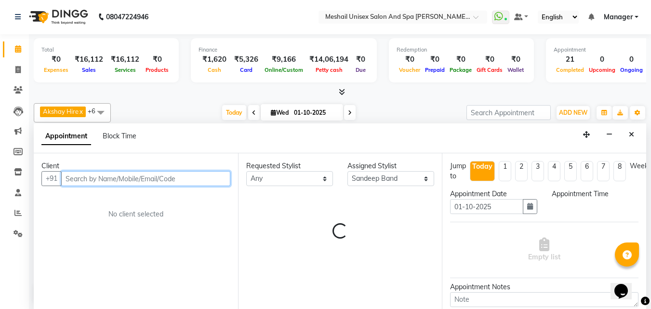
select select "1200"
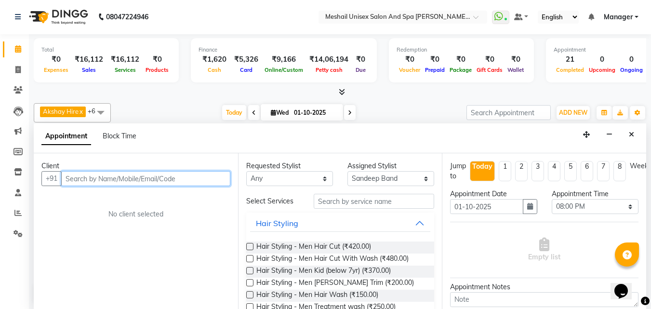
click at [173, 177] on input "text" at bounding box center [145, 178] width 169 height 15
click at [133, 178] on input "text" at bounding box center [145, 178] width 169 height 15
type input "9769817198"
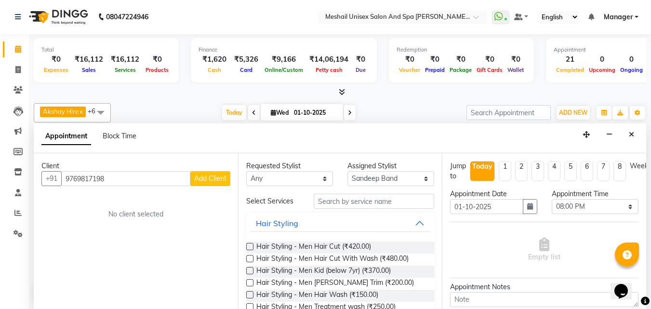
click at [218, 178] on span "Add Client" at bounding box center [210, 178] width 32 height 9
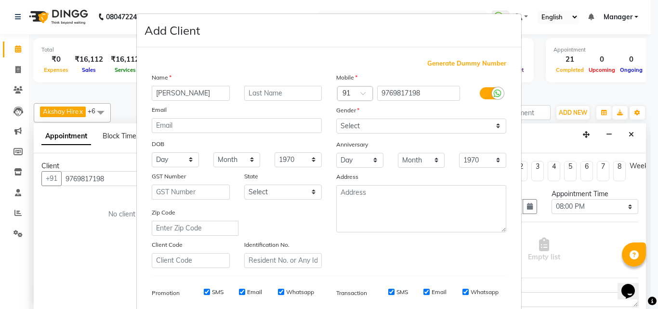
type input "[PERSON_NAME]"
click at [262, 93] on input "text" at bounding box center [283, 93] width 78 height 15
click at [274, 99] on input "text" at bounding box center [283, 93] width 78 height 15
type input "[PERSON_NAME]"
click at [476, 126] on select "Select [DEMOGRAPHIC_DATA] [DEMOGRAPHIC_DATA] Other Prefer Not To Say" at bounding box center [421, 126] width 170 height 15
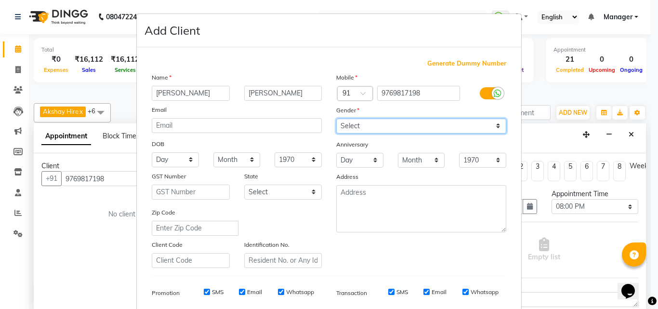
click at [336, 119] on select "Select [DEMOGRAPHIC_DATA] [DEMOGRAPHIC_DATA] Other Prefer Not To Say" at bounding box center [421, 126] width 170 height 15
drag, startPoint x: 460, startPoint y: 122, endPoint x: 454, endPoint y: 126, distance: 7.4
click at [460, 122] on select "Select [DEMOGRAPHIC_DATA] [DEMOGRAPHIC_DATA] Other Prefer Not To Say" at bounding box center [421, 126] width 170 height 15
select select "[DEMOGRAPHIC_DATA]"
click at [336, 119] on select "Select [DEMOGRAPHIC_DATA] [DEMOGRAPHIC_DATA] Other Prefer Not To Say" at bounding box center [421, 126] width 170 height 15
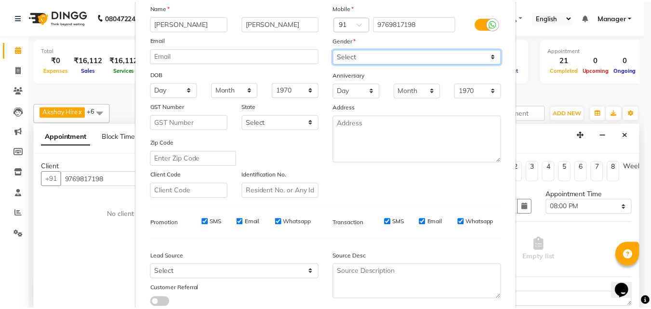
scroll to position [136, 0]
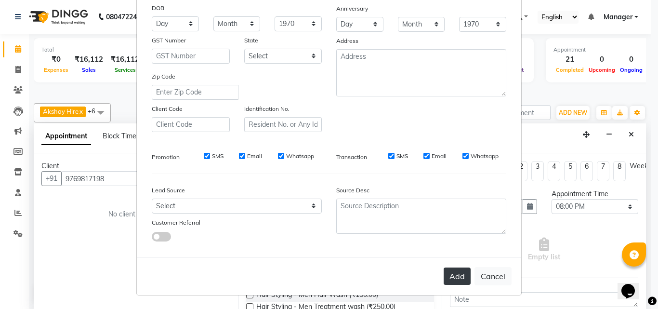
click at [462, 274] on button "Add" at bounding box center [457, 275] width 27 height 17
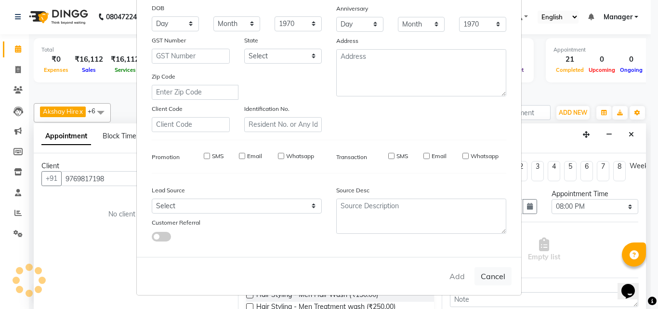
select select
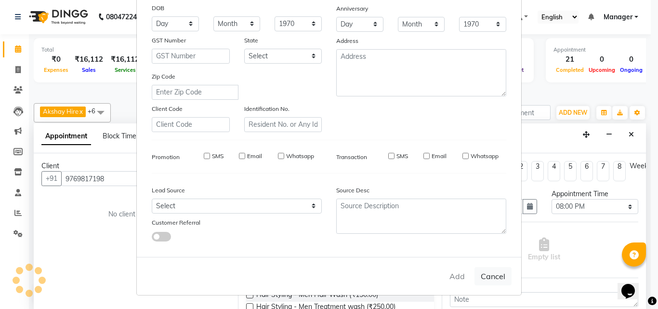
select select
checkbox input "false"
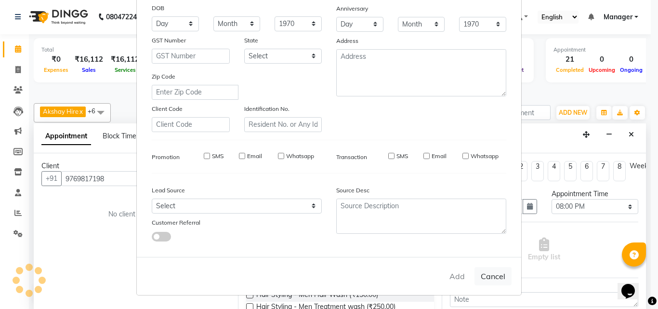
checkbox input "false"
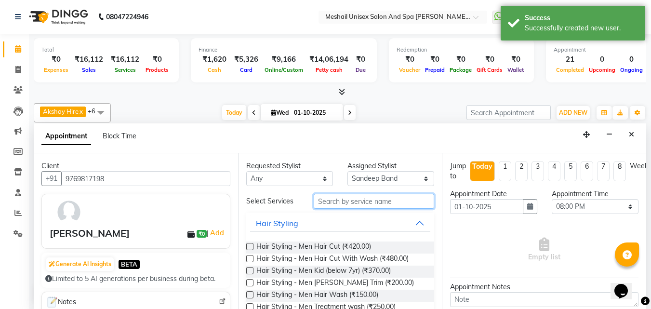
click at [341, 202] on input "text" at bounding box center [374, 201] width 120 height 15
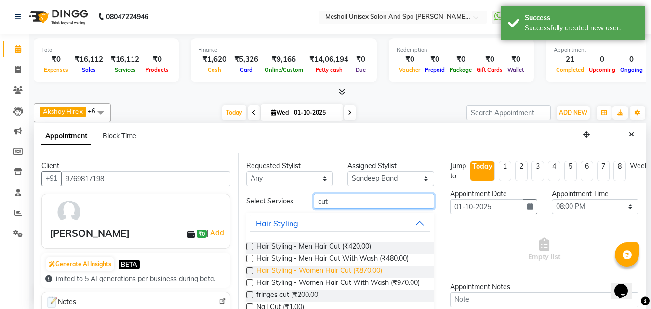
type input "cut"
click at [340, 272] on span "Hair Styling - Women Hair Cut (₹870.00)" at bounding box center [319, 272] width 126 height 12
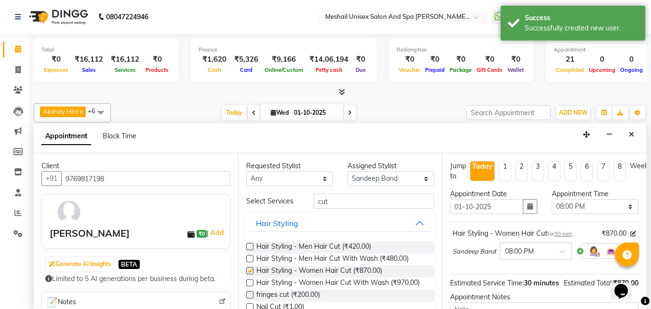
checkbox input "false"
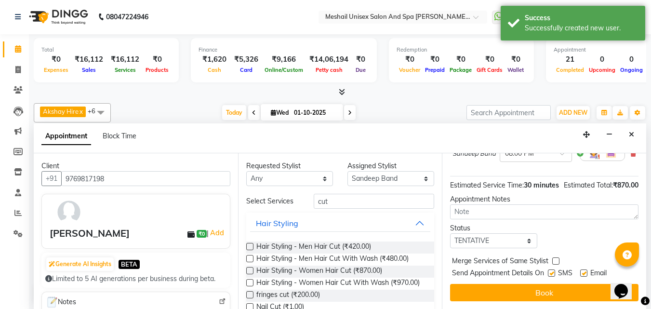
scroll to position [117, 0]
click at [549, 269] on label at bounding box center [551, 272] width 7 height 7
click at [549, 271] on input "checkbox" at bounding box center [551, 274] width 6 height 6
checkbox input "false"
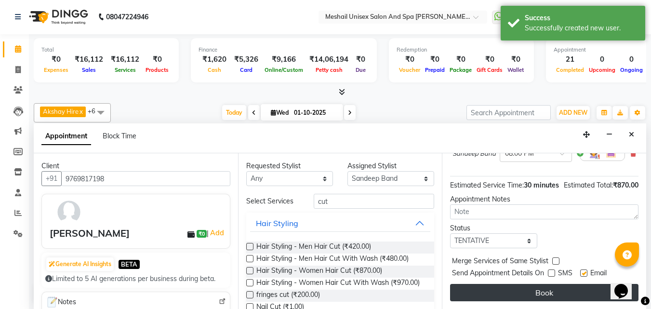
click at [548, 284] on button "Book" at bounding box center [544, 292] width 188 height 17
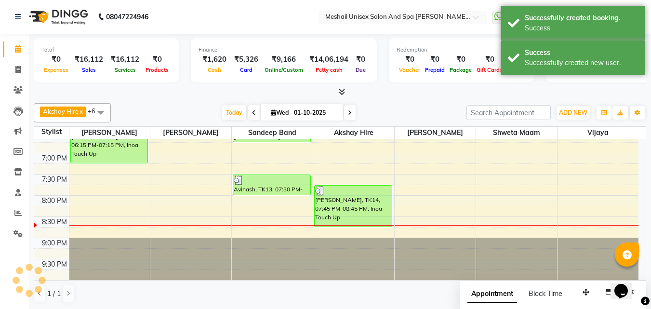
scroll to position [0, 0]
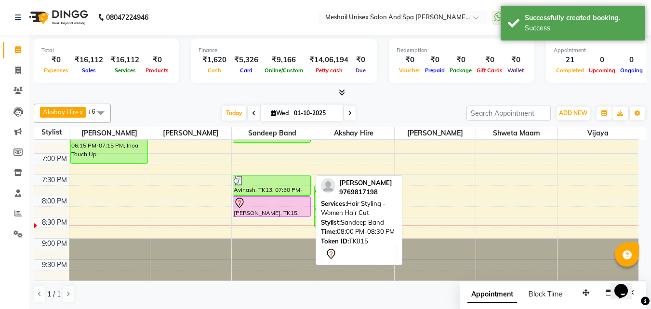
click at [254, 205] on div at bounding box center [272, 203] width 76 height 12
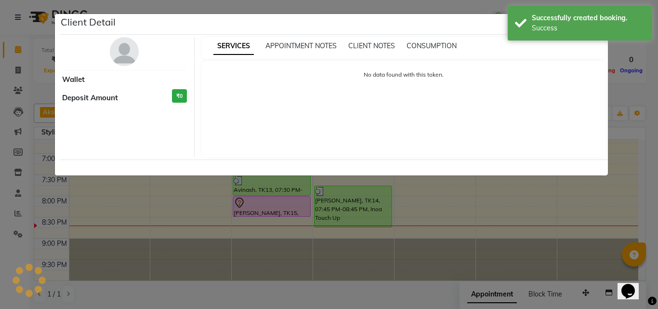
select select "7"
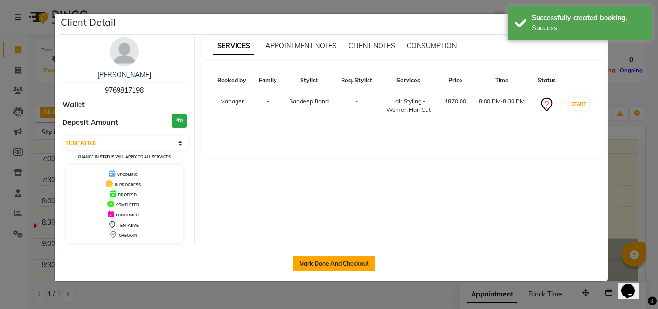
click at [305, 267] on button "Mark Done And Checkout" at bounding box center [334, 263] width 82 height 15
select select "service"
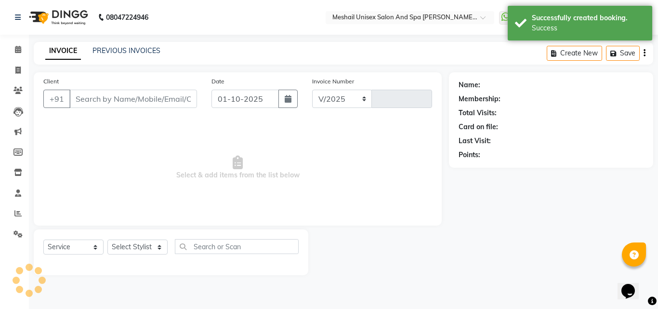
select select "6713"
type input "2878"
type input "9769817198"
select select "52968"
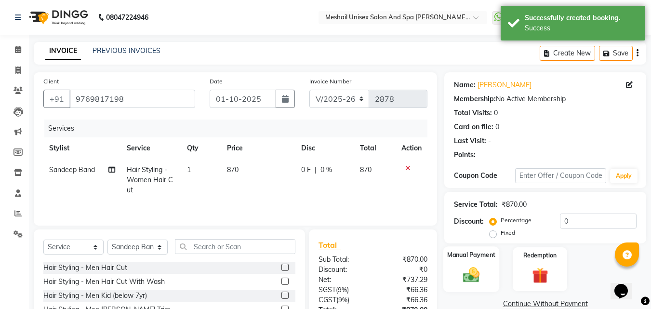
click at [486, 246] on div "Manual Payment" at bounding box center [471, 269] width 56 height 46
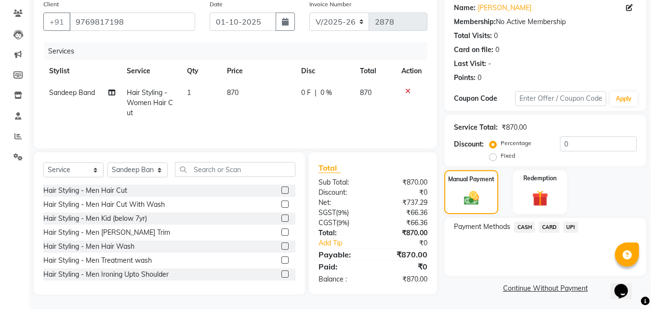
click at [574, 225] on span "UPI" at bounding box center [570, 227] width 15 height 11
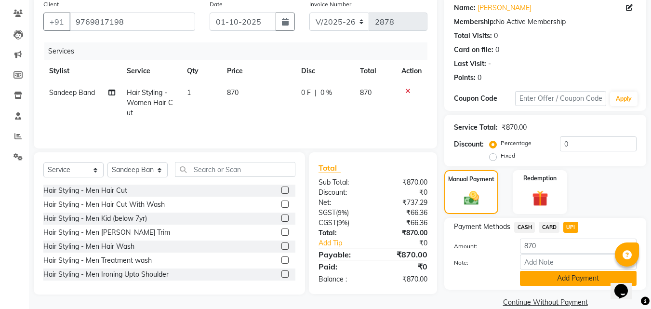
click at [573, 284] on button "Add Payment" at bounding box center [578, 278] width 117 height 15
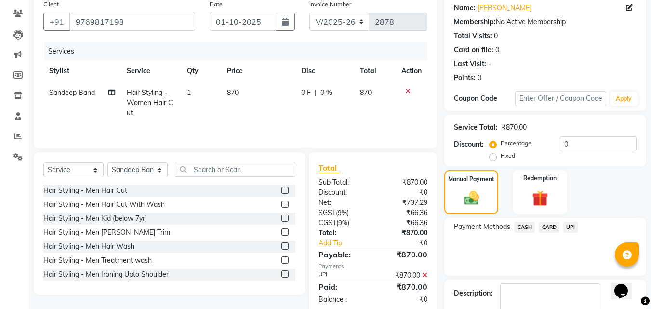
scroll to position [133, 0]
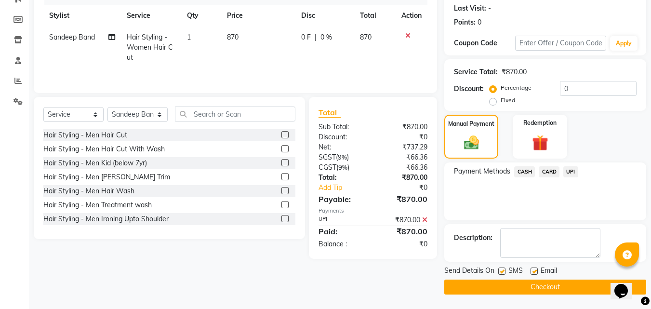
click at [535, 291] on button "Checkout" at bounding box center [545, 287] width 202 height 15
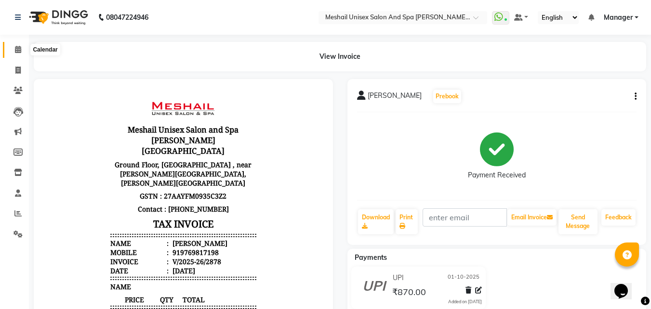
click at [20, 48] on icon at bounding box center [18, 49] width 6 height 7
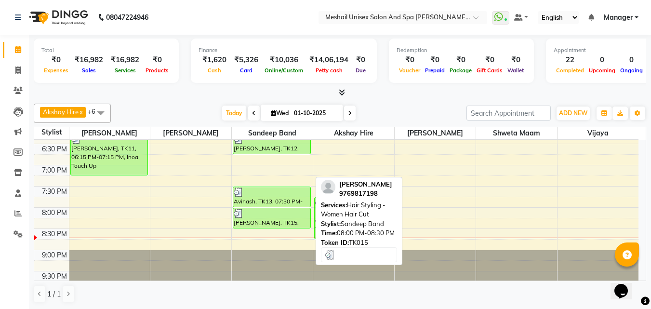
scroll to position [410, 0]
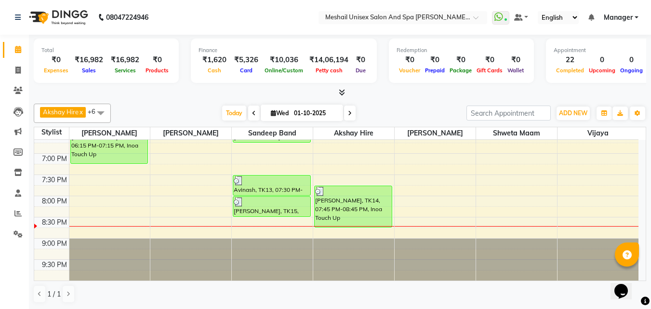
click at [243, 221] on div "9:00 AM 9:30 AM 10:00 AM 10:30 AM 11:00 AM 11:30 AM 12:00 PM 12:30 PM 1:00 PM 1…" at bounding box center [336, 5] width 604 height 551
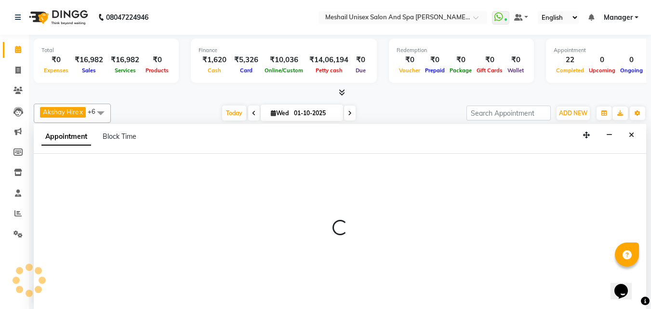
scroll to position [0, 0]
select select "52968"
select select "1230"
select select "tentative"
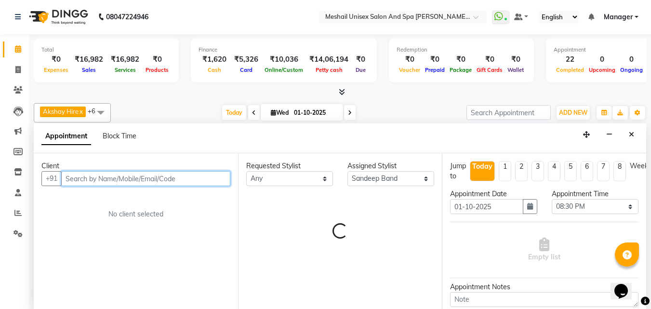
type input "a"
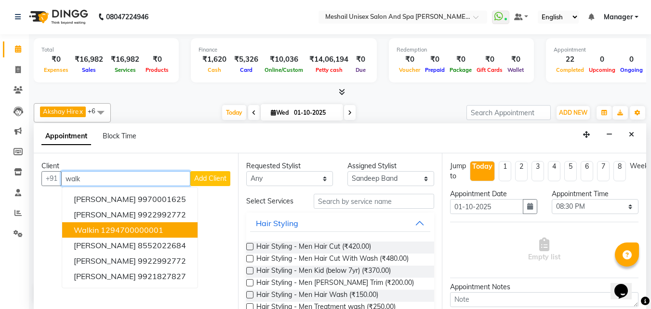
click at [101, 231] on ngb-highlight "1294700000001" at bounding box center [132, 230] width 63 height 10
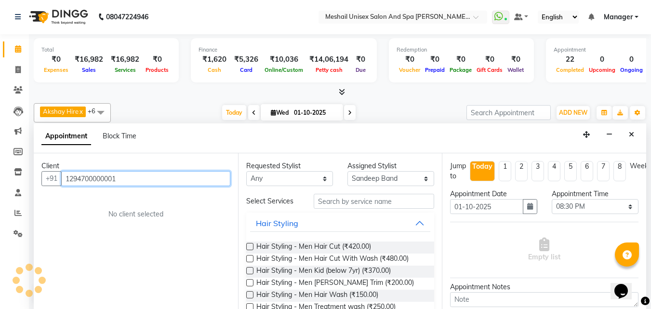
type input "1294700000001"
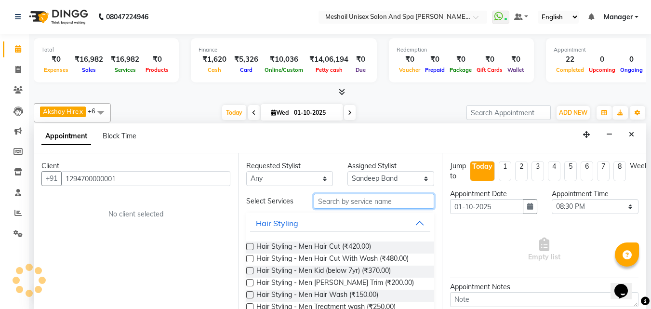
click at [318, 201] on input "text" at bounding box center [374, 201] width 120 height 15
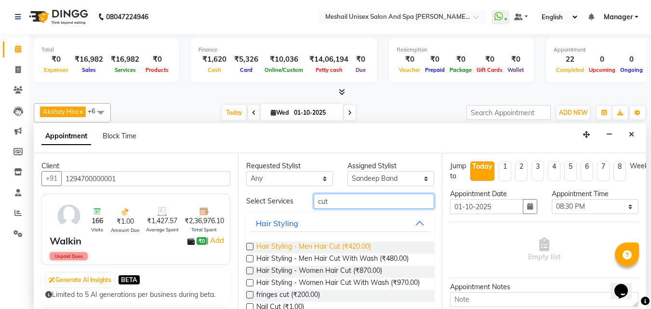
type input "cut"
click at [322, 249] on span "Hair Styling - Men Hair Cut (₹420.00)" at bounding box center [313, 247] width 115 height 12
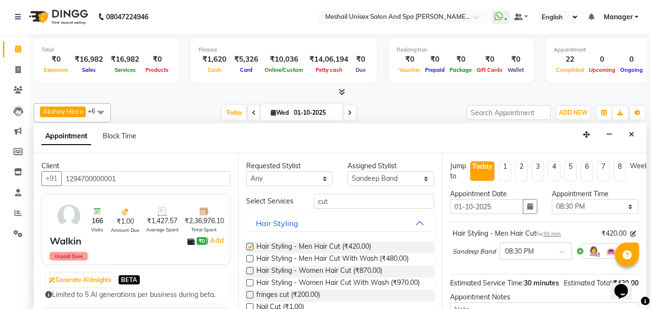
checkbox input "false"
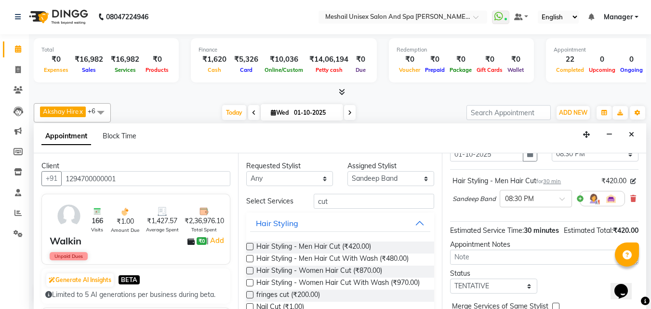
scroll to position [117, 0]
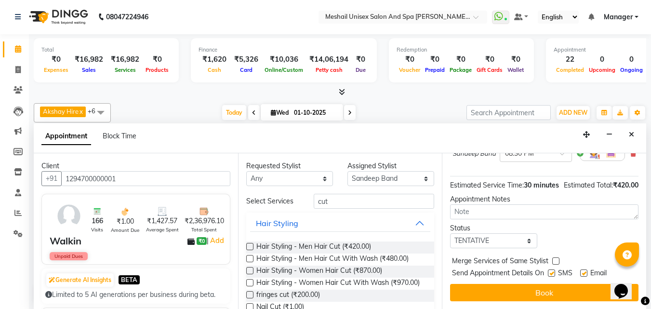
click at [553, 269] on label at bounding box center [551, 272] width 7 height 7
click at [553, 271] on input "checkbox" at bounding box center [551, 274] width 6 height 6
checkbox input "false"
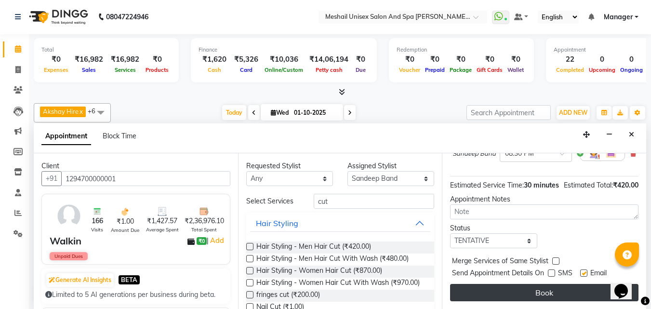
click at [542, 284] on button "Book" at bounding box center [544, 292] width 188 height 17
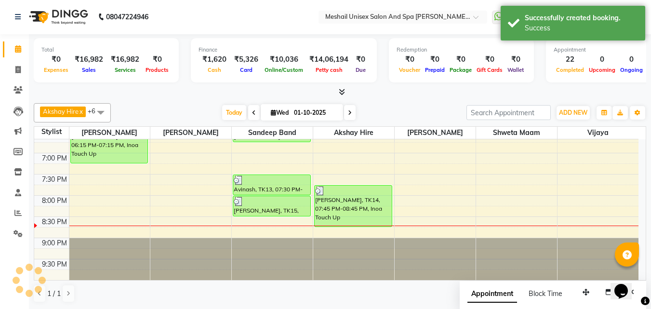
scroll to position [0, 0]
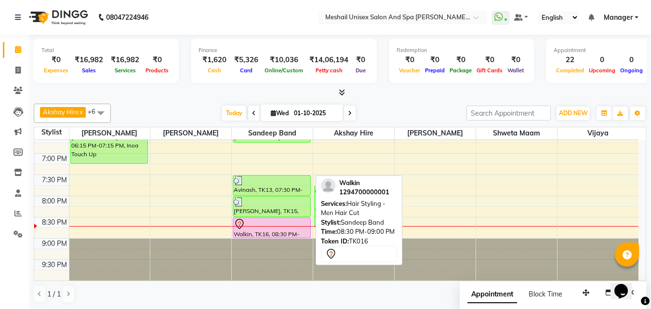
click at [280, 219] on div at bounding box center [272, 224] width 76 height 12
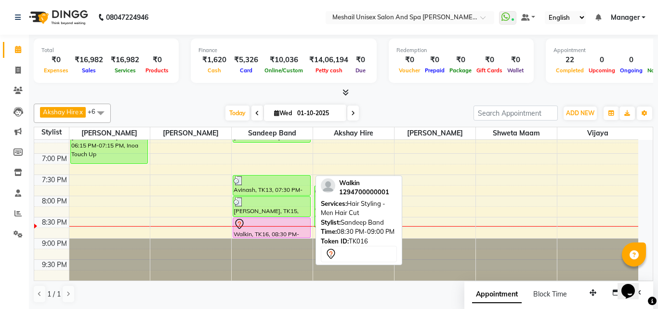
select select "7"
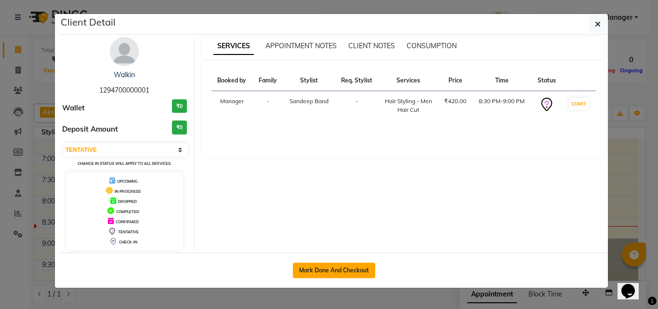
click at [362, 266] on button "Mark Done And Checkout" at bounding box center [334, 270] width 82 height 15
select select "service"
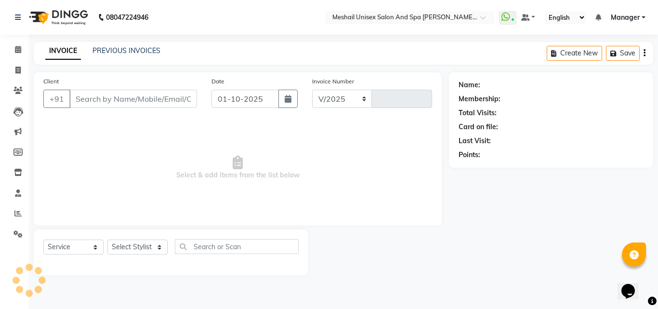
select select "6713"
type input "2879"
type input "1294700000001"
select select "52968"
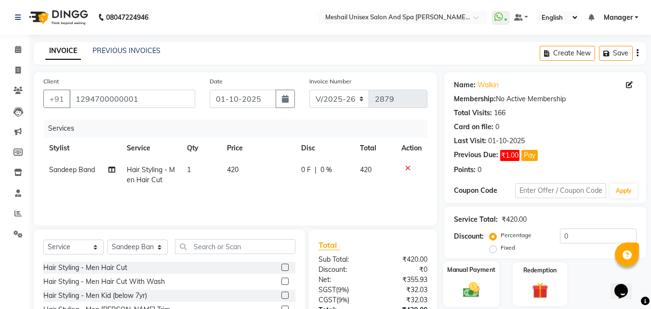
click at [478, 272] on label "Manual Payment" at bounding box center [471, 269] width 48 height 9
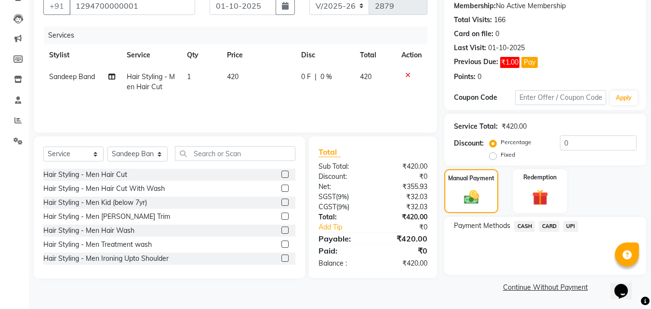
click at [575, 225] on span "UPI" at bounding box center [570, 226] width 15 height 11
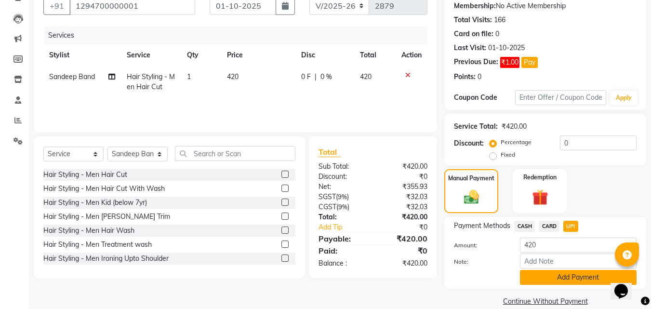
click at [575, 277] on button "Add Payment" at bounding box center [578, 277] width 117 height 15
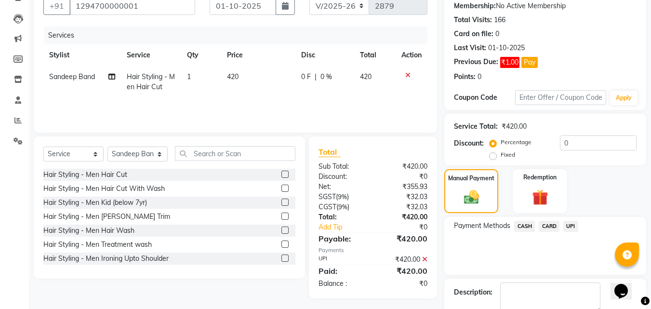
scroll to position [147, 0]
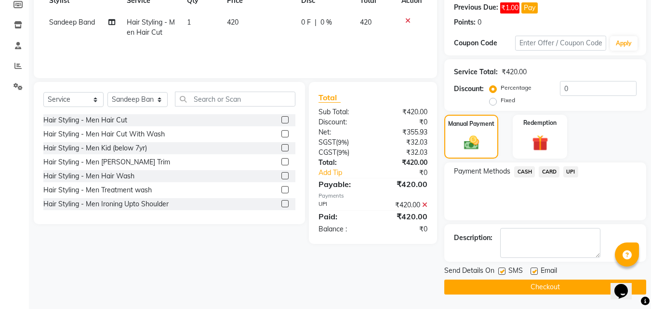
click at [504, 273] on label at bounding box center [501, 270] width 7 height 7
click at [504, 273] on input "checkbox" at bounding box center [501, 271] width 6 height 6
checkbox input "false"
click at [503, 281] on button "Checkout" at bounding box center [545, 287] width 202 height 15
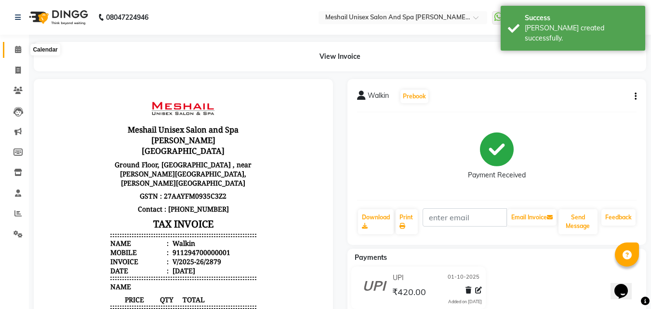
click at [20, 52] on icon at bounding box center [18, 49] width 6 height 7
